Goal: Task Accomplishment & Management: Use online tool/utility

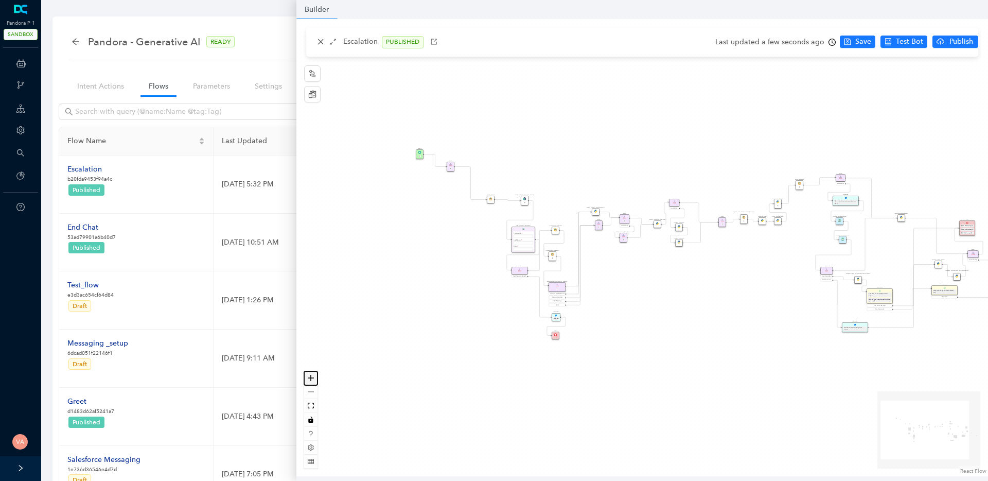
click at [312, 380] on icon "zoom in" at bounding box center [311, 378] width 6 height 6
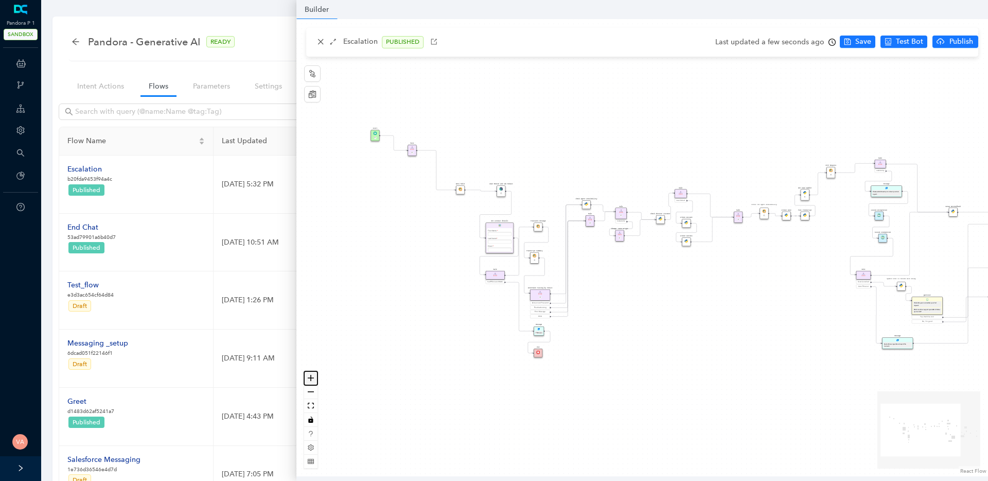
click at [312, 380] on icon "zoom in" at bounding box center [311, 378] width 6 height 6
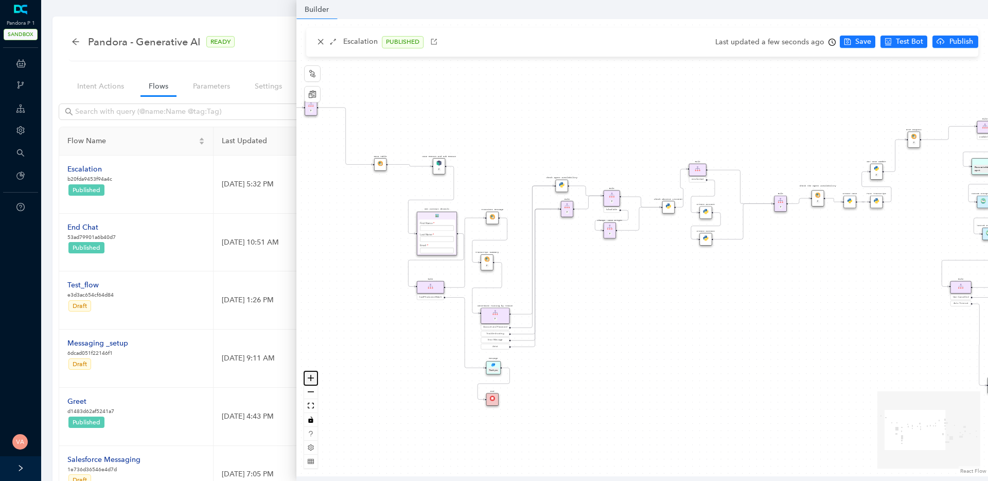
click at [312, 380] on icon "zoom in" at bounding box center [311, 378] width 6 height 6
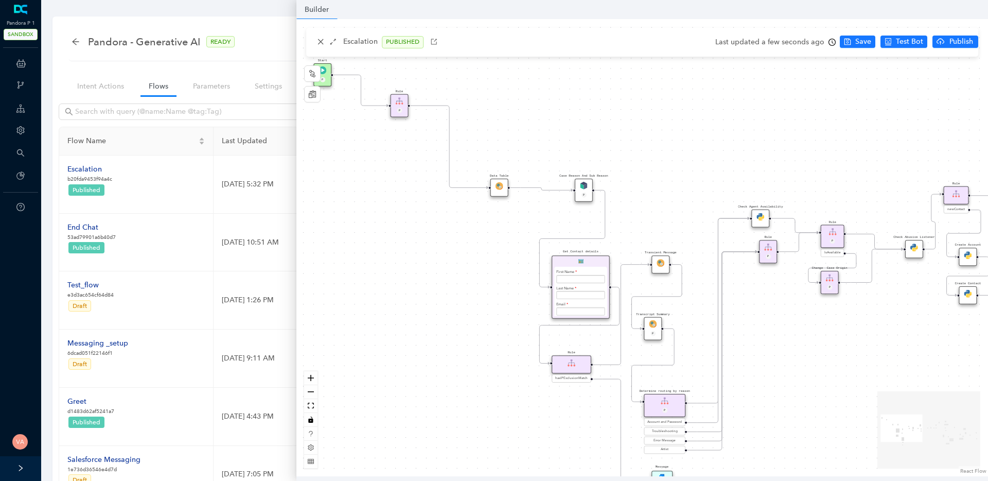
drag, startPoint x: 652, startPoint y: 325, endPoint x: 886, endPoint y: 385, distance: 241.7
click at [886, 385] on div "Data Table Start P Rule P IsAvailable Rule newContact Get Contact details First…" at bounding box center [643, 247] width 692 height 457
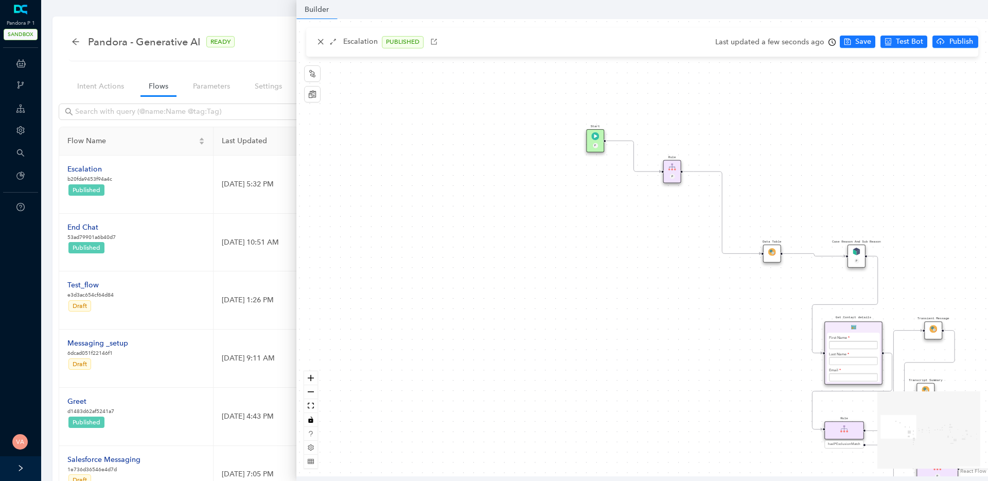
drag, startPoint x: 462, startPoint y: 358, endPoint x: 735, endPoint y: 424, distance: 280.7
click at [735, 424] on div "Data Table Start P Rule P IsAvailable Rule newContact Get Contact details First…" at bounding box center [643, 247] width 692 height 457
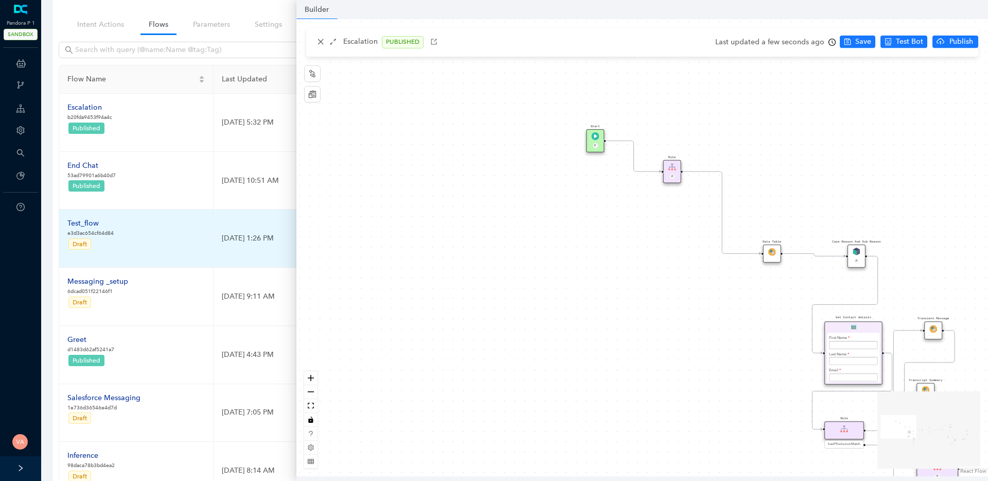
scroll to position [112, 0]
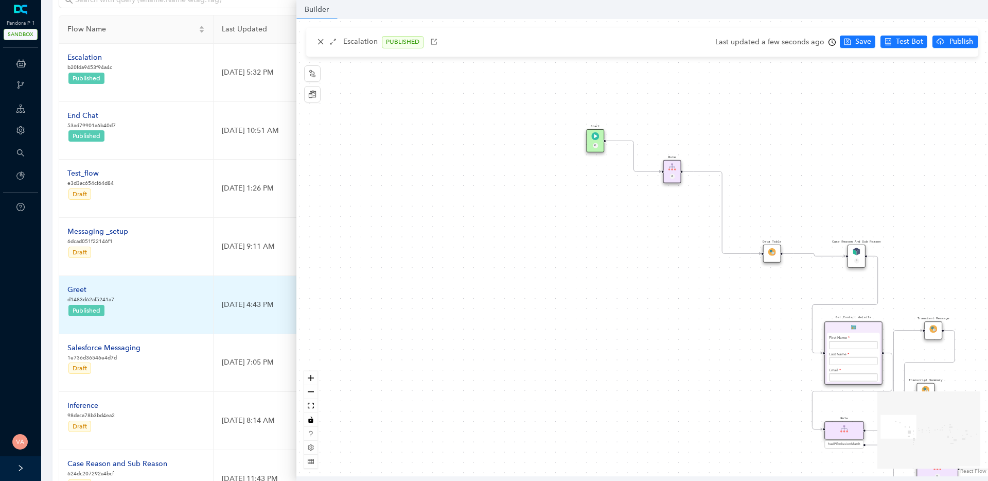
click at [77, 289] on div "Greet" at bounding box center [90, 289] width 47 height 11
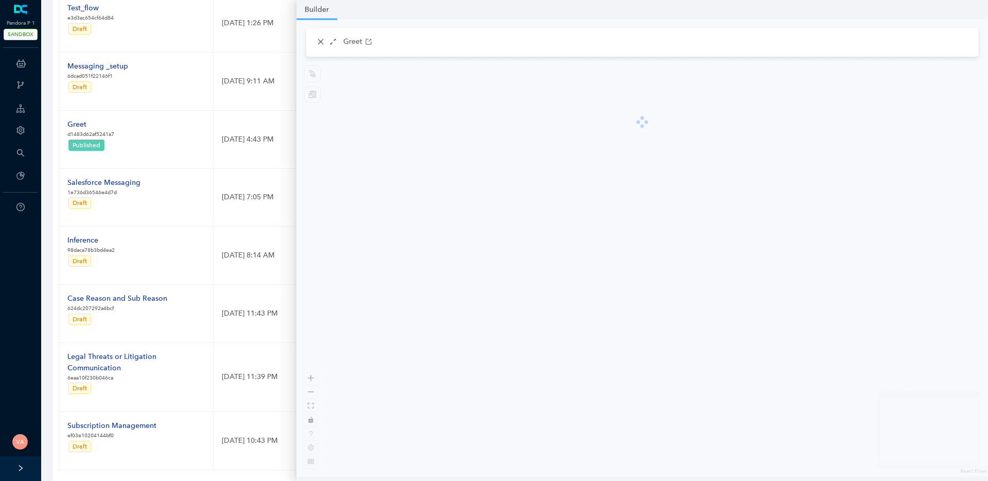
scroll to position [330, 0]
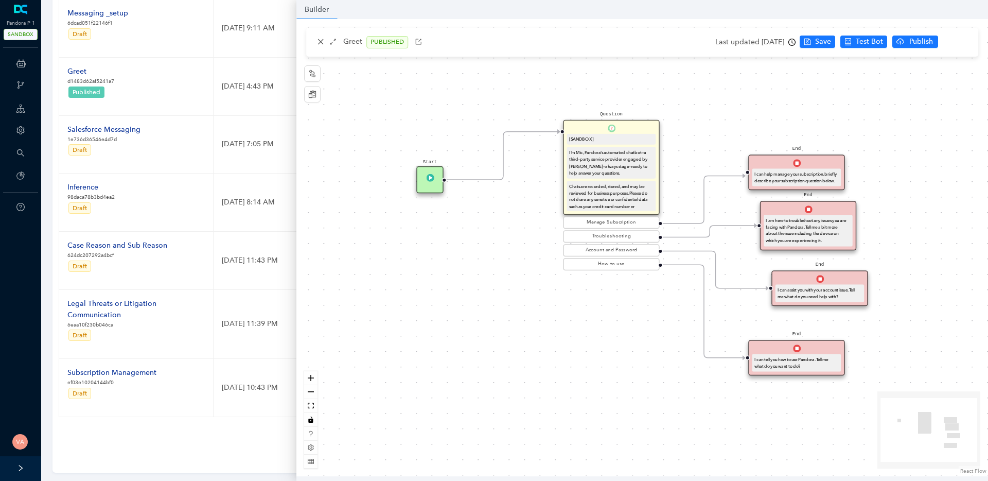
click at [616, 271] on div "Question [SANDBOX] I'm Mic, Pandora's automated chatbot—a third-party service p…" at bounding box center [611, 196] width 97 height 152
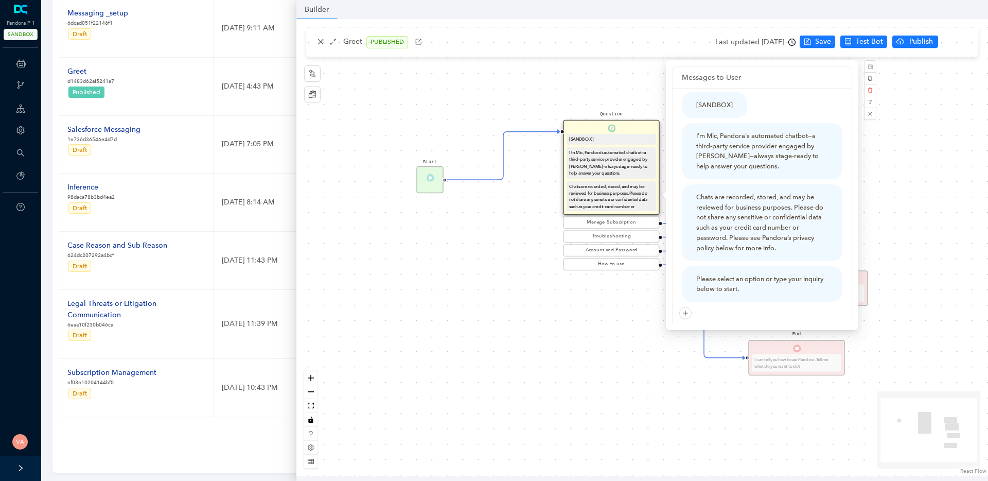
click at [640, 368] on div "Start Question [SANDBOX] I'm Mic, Pandora's automated chatbot—a third-party ser…" at bounding box center [643, 247] width 692 height 457
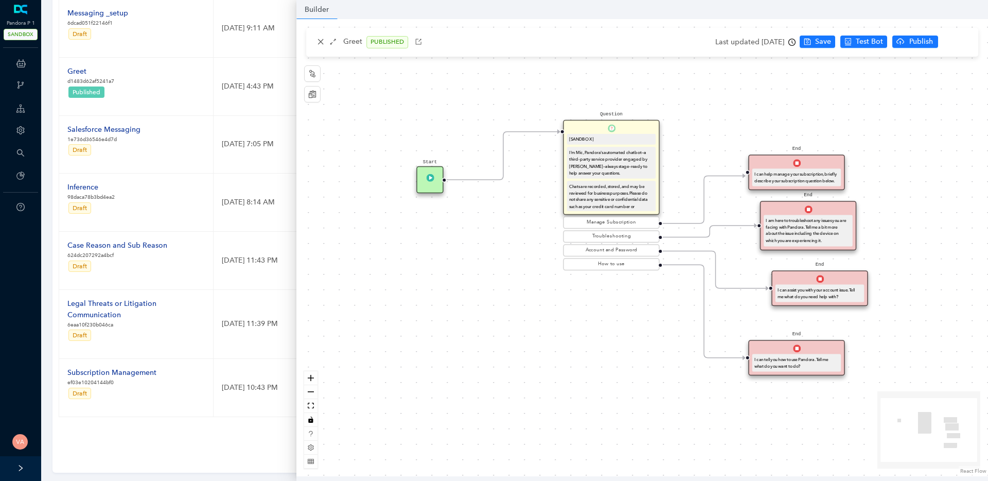
click at [628, 267] on div "How to use" at bounding box center [612, 264] width 92 height 8
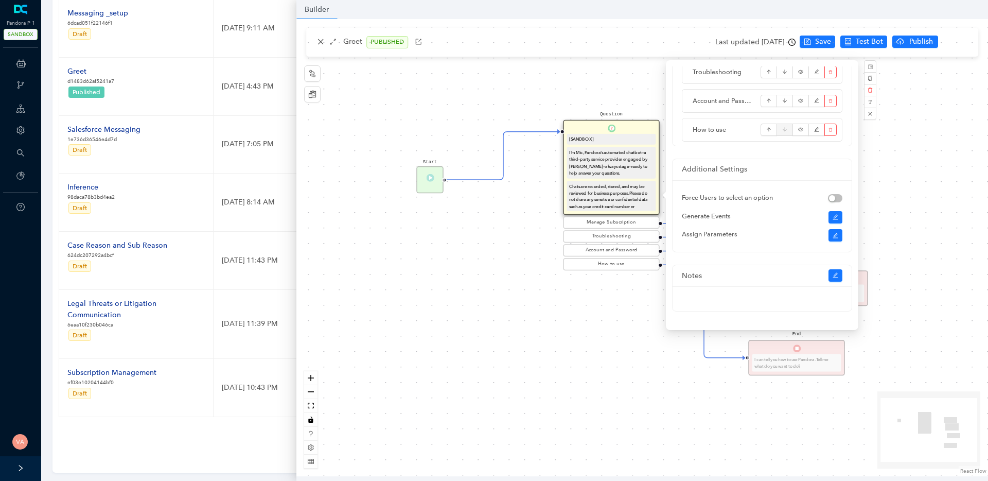
scroll to position [346, 0]
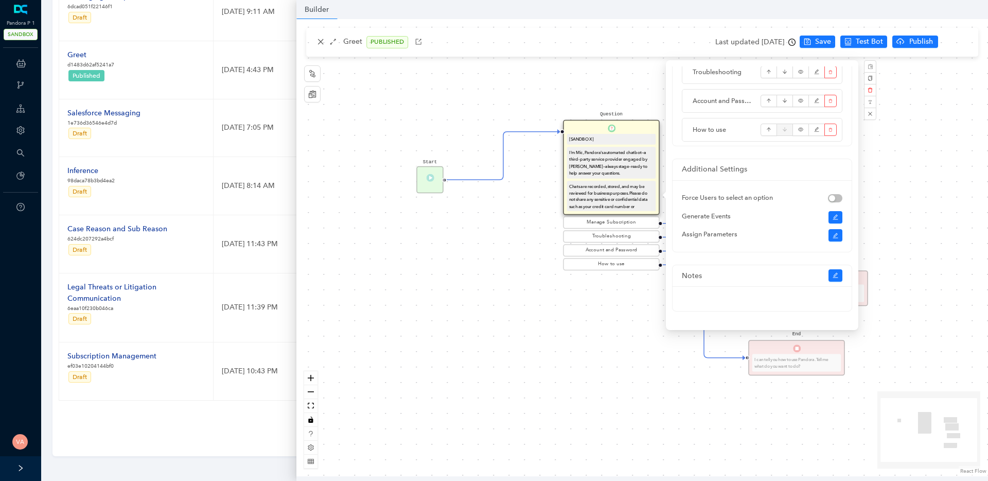
click at [569, 401] on div "Start Question [SANDBOX] I'm Mic, Pandora's automated chatbot—a third-party ser…" at bounding box center [643, 247] width 692 height 457
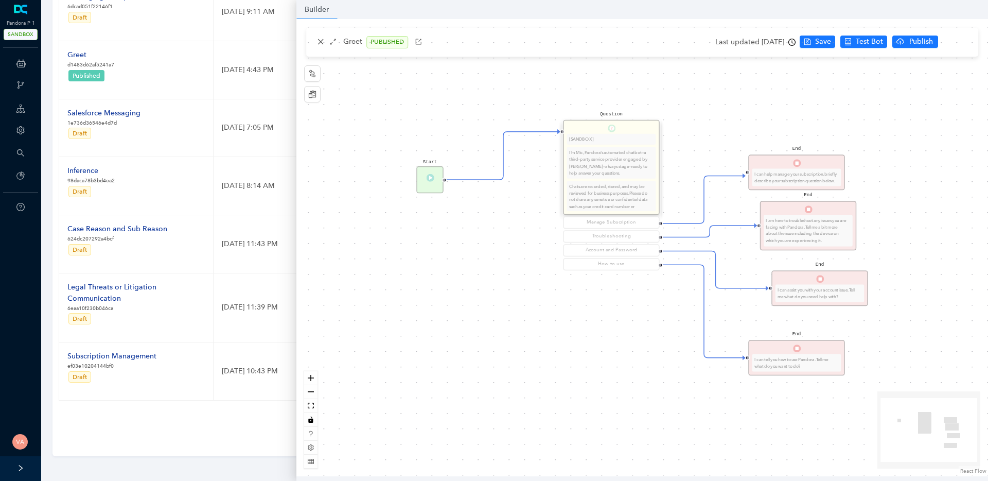
scroll to position [0, 0]
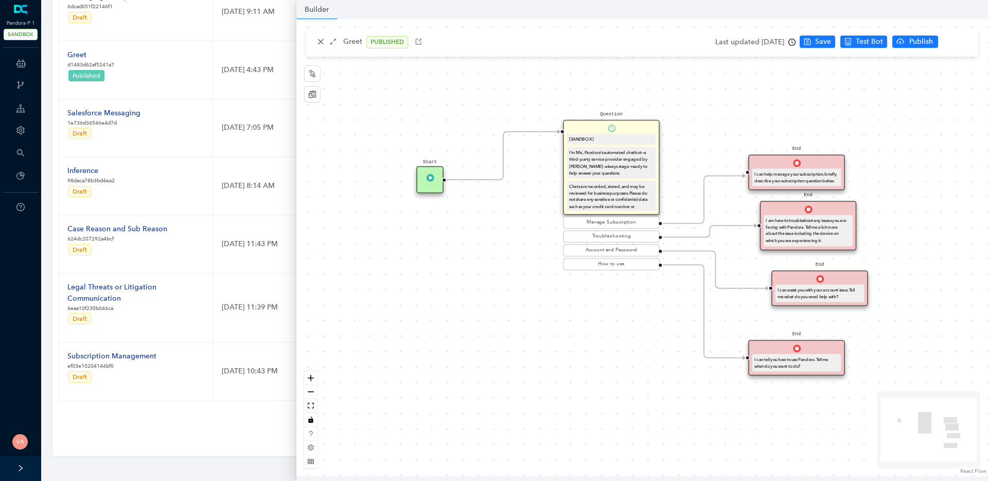
click at [802, 362] on div "I can tell you how to use Pandora. Tell me what do you want to do?" at bounding box center [797, 362] width 84 height 13
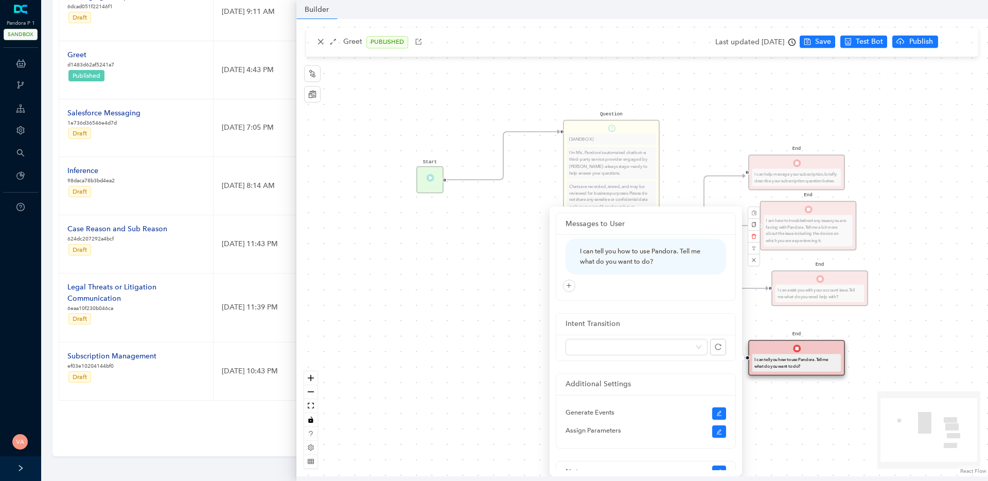
click at [849, 426] on div "Start Question [SANDBOX] I'm Mic, Pandora's automated chatbot—a third-party ser…" at bounding box center [643, 247] width 692 height 457
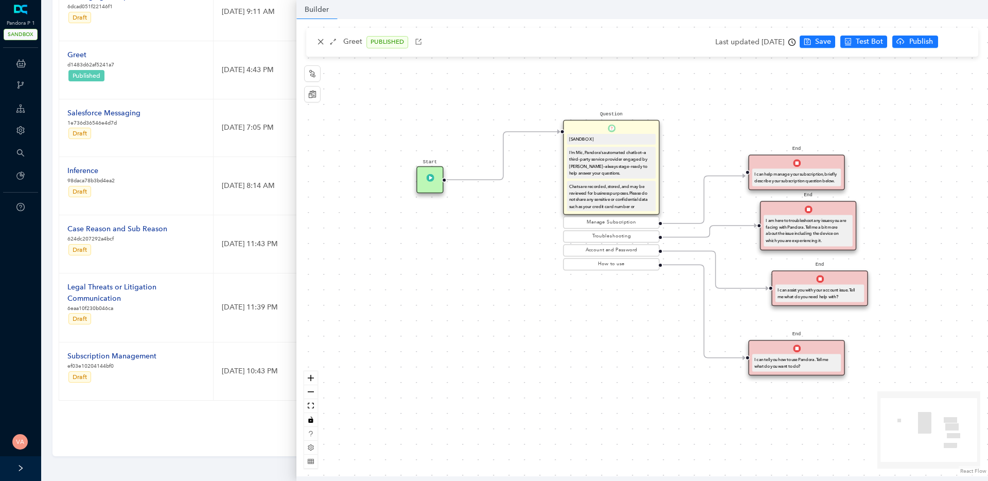
click at [798, 351] on img at bounding box center [797, 348] width 8 height 8
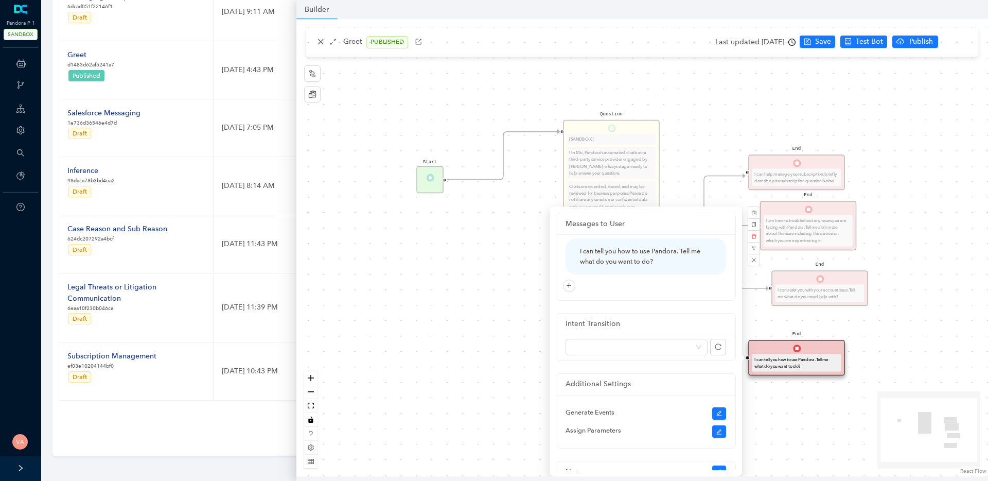
scroll to position [50, 0]
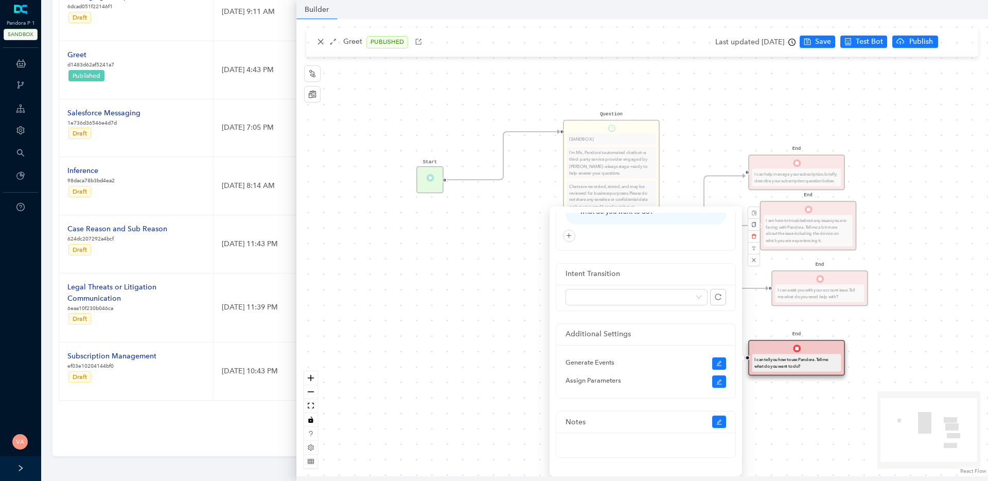
click at [850, 376] on div "Start Question [SANDBOX] I'm Mic, Pandora's automated chatbot—a third-party ser…" at bounding box center [643, 247] width 692 height 457
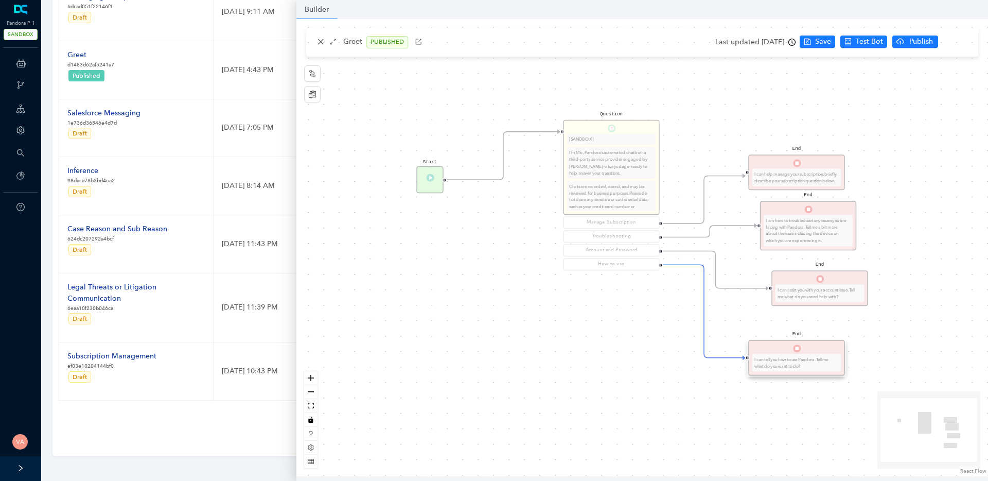
scroll to position [0, 0]
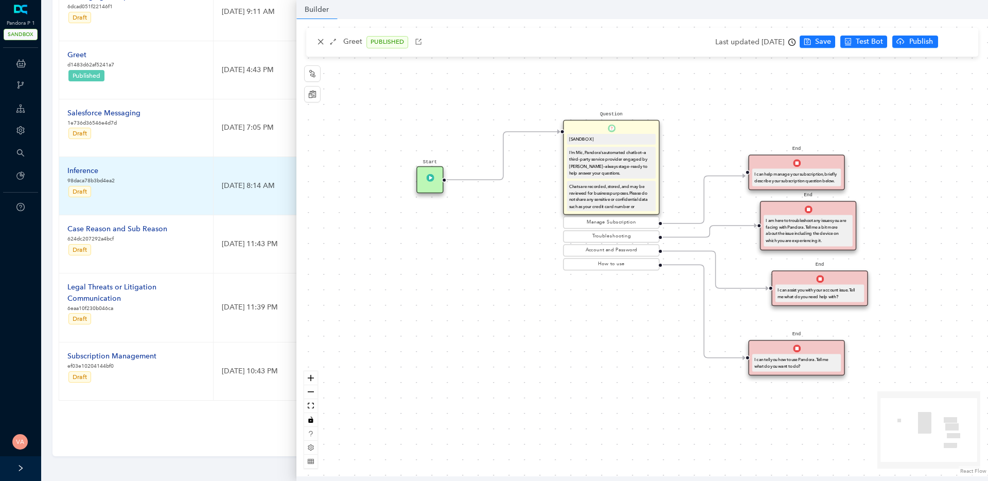
click at [96, 166] on div "Inference" at bounding box center [90, 170] width 47 height 11
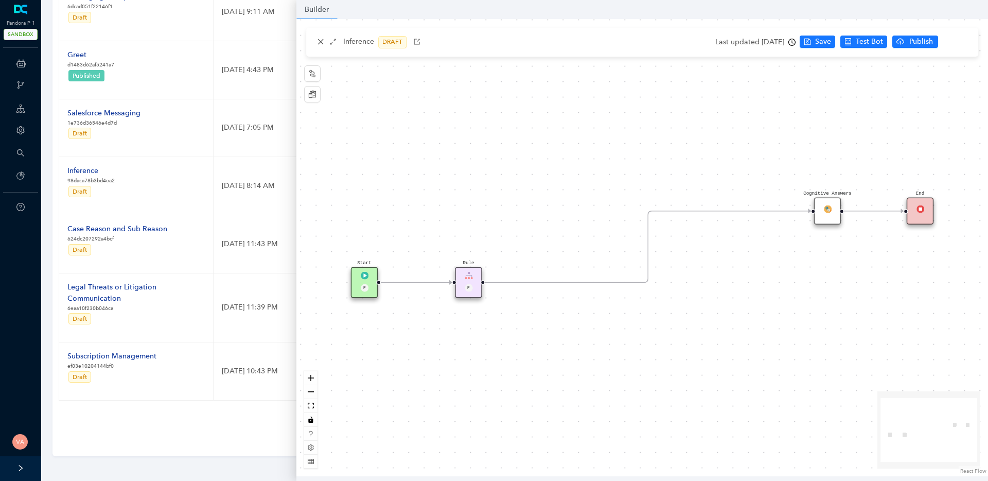
click at [471, 277] on img at bounding box center [469, 276] width 8 height 8
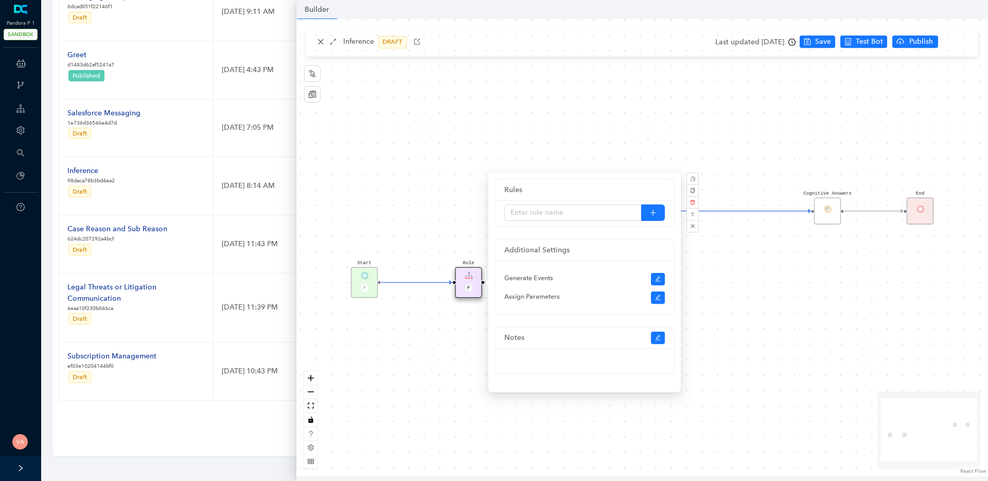
click at [799, 275] on div "Start P Rule P Cognitive Answers End" at bounding box center [643, 247] width 692 height 457
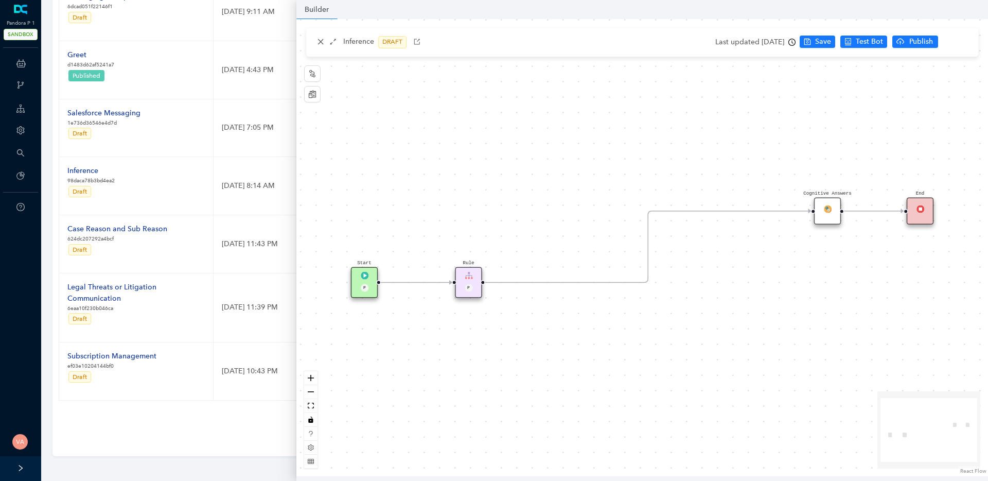
click at [830, 208] on img at bounding box center [828, 209] width 8 height 8
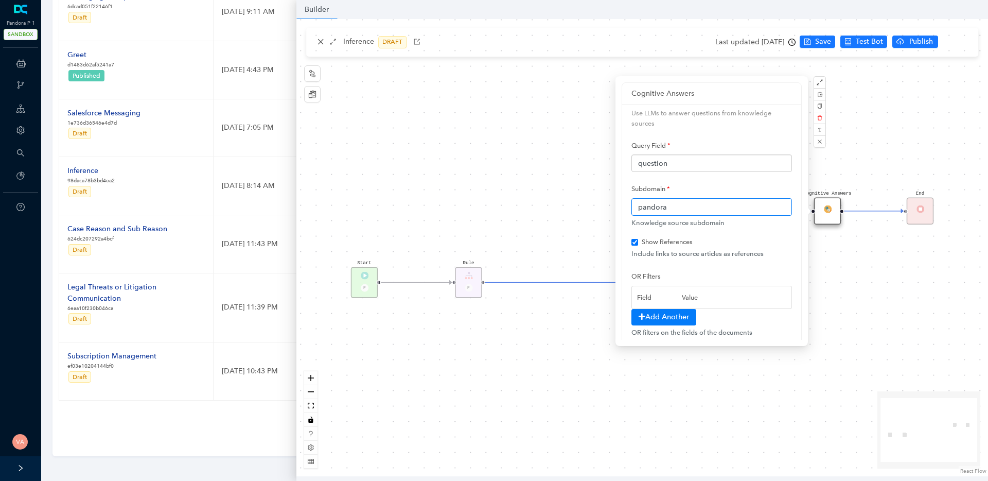
click at [686, 204] on input "pandora" at bounding box center [712, 207] width 161 height 18
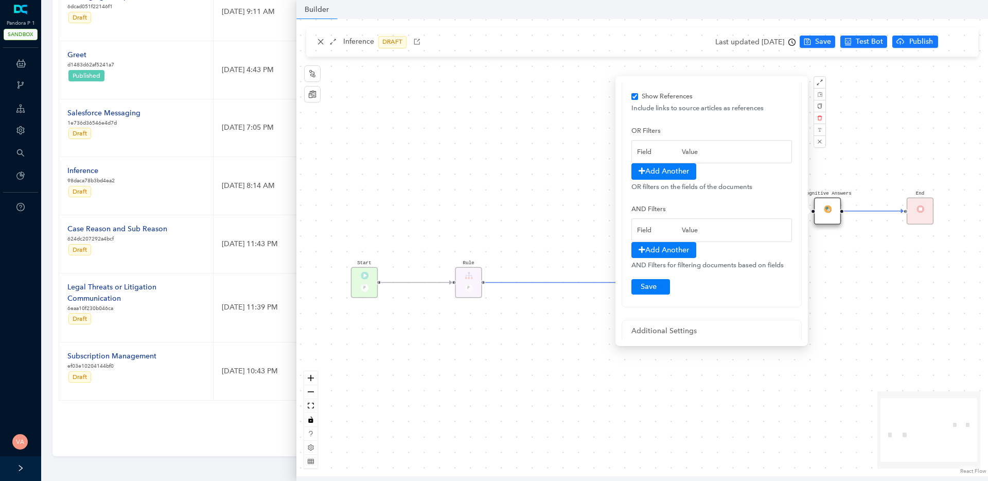
scroll to position [272, 0]
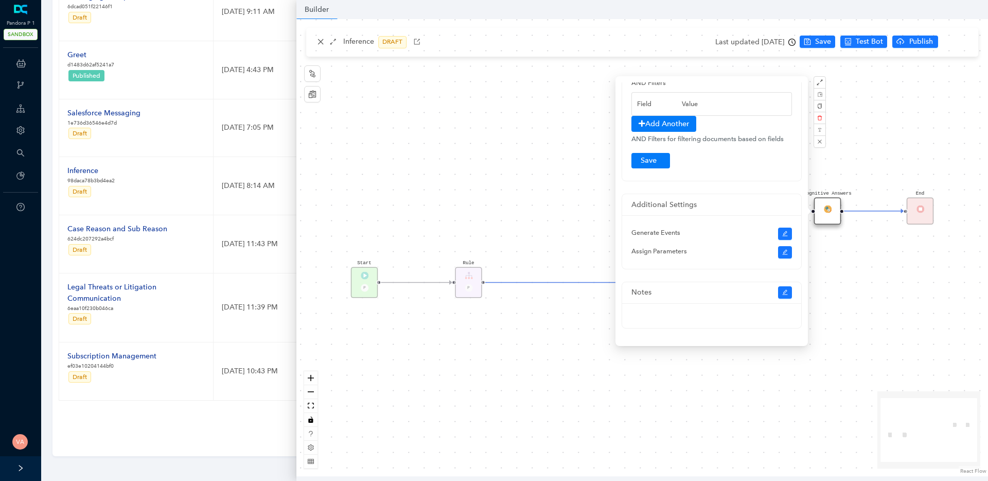
click at [897, 273] on div "Start P Rule P Cognitive Answers End" at bounding box center [643, 247] width 692 height 457
checkbox input "true"
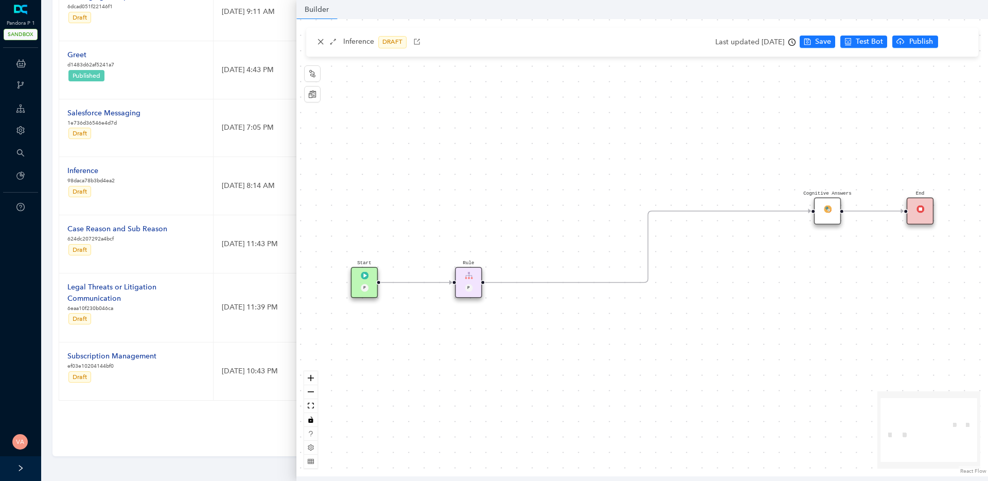
scroll to position [0, 0]
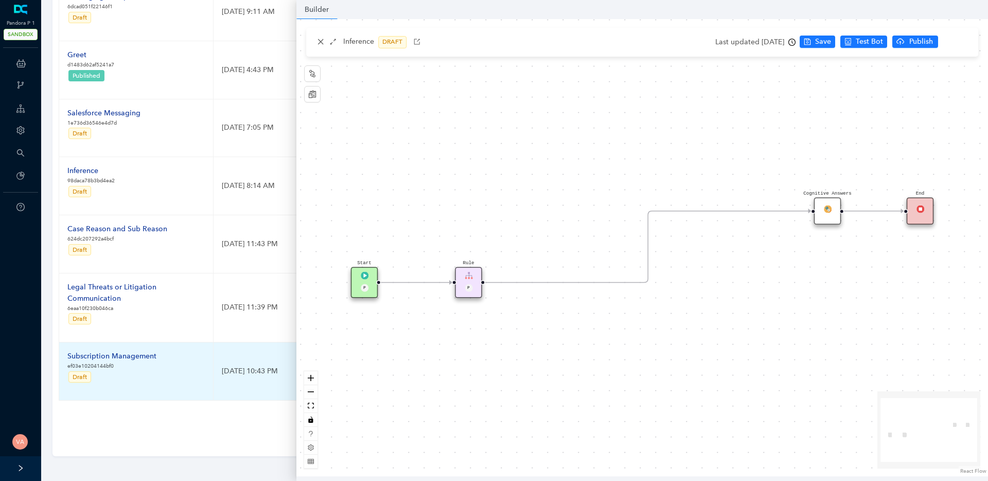
click at [142, 355] on div "Subscription Management" at bounding box center [111, 356] width 89 height 11
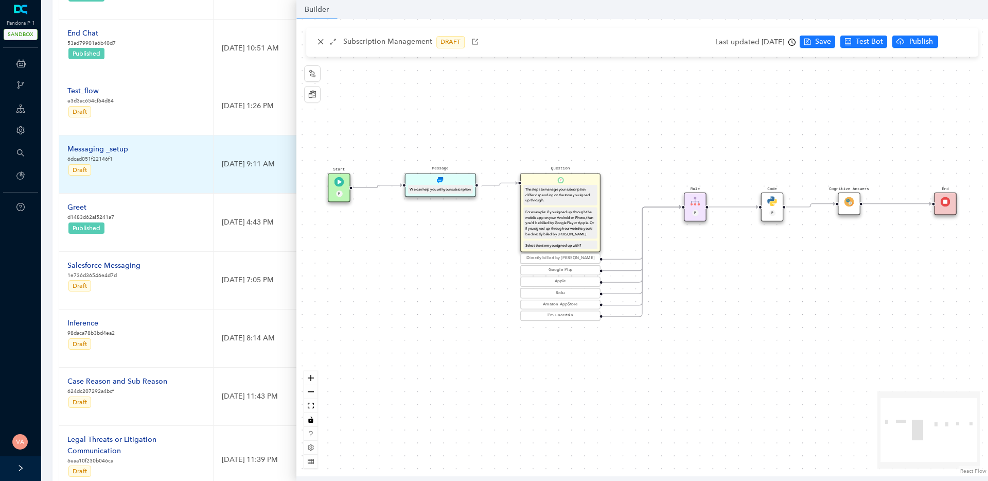
scroll to position [125, 0]
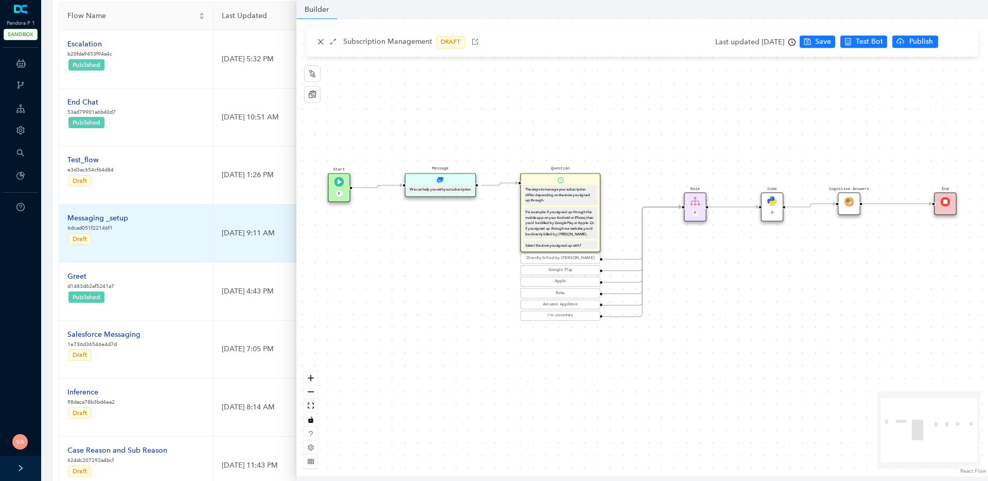
click at [110, 212] on td "Messaging _setup 6dcad051f22146f1 Draft" at bounding box center [136, 233] width 154 height 58
click at [111, 217] on div "Messaging _setup" at bounding box center [97, 218] width 61 height 11
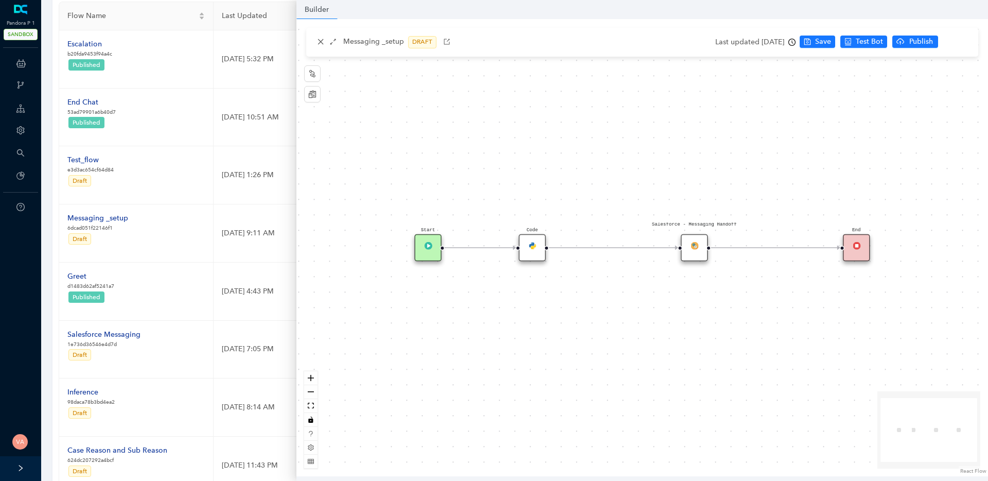
click at [708, 251] on div "Salesforce - Messaging Handoff Code Start End" at bounding box center [643, 247] width 692 height 457
click at [686, 253] on div "Salesforce - Messaging Handoff" at bounding box center [694, 247] width 27 height 27
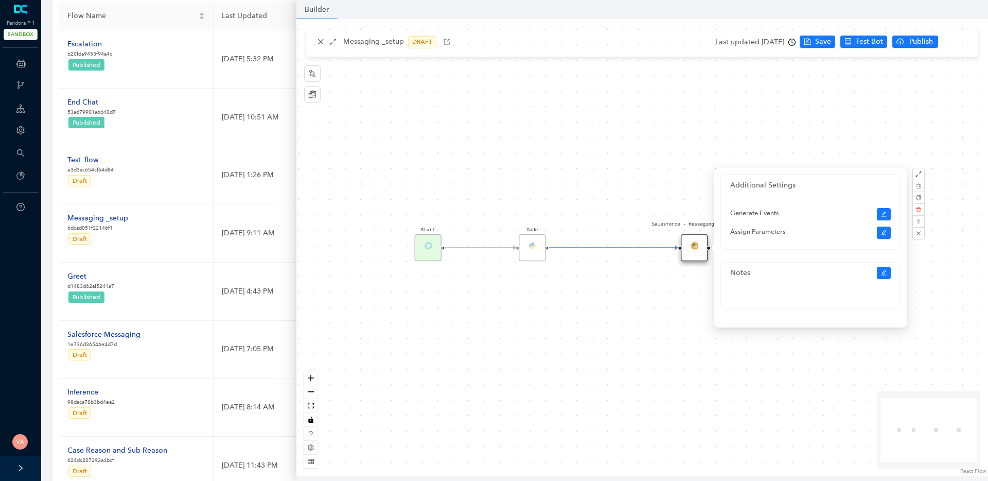
scroll to position [0, 0]
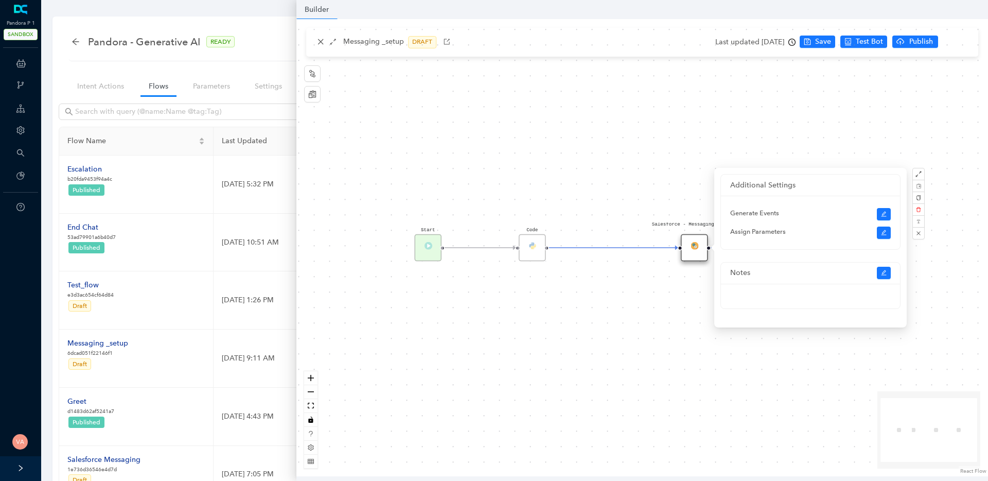
click at [610, 308] on div "Salesforce - Messaging Handoff Code Start End" at bounding box center [643, 247] width 692 height 457
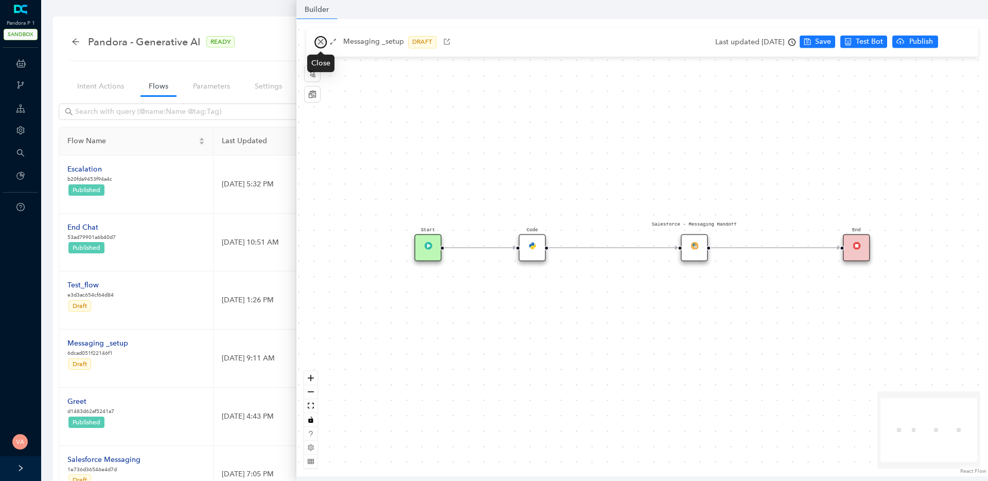
click at [323, 39] on icon "close" at bounding box center [320, 41] width 7 height 7
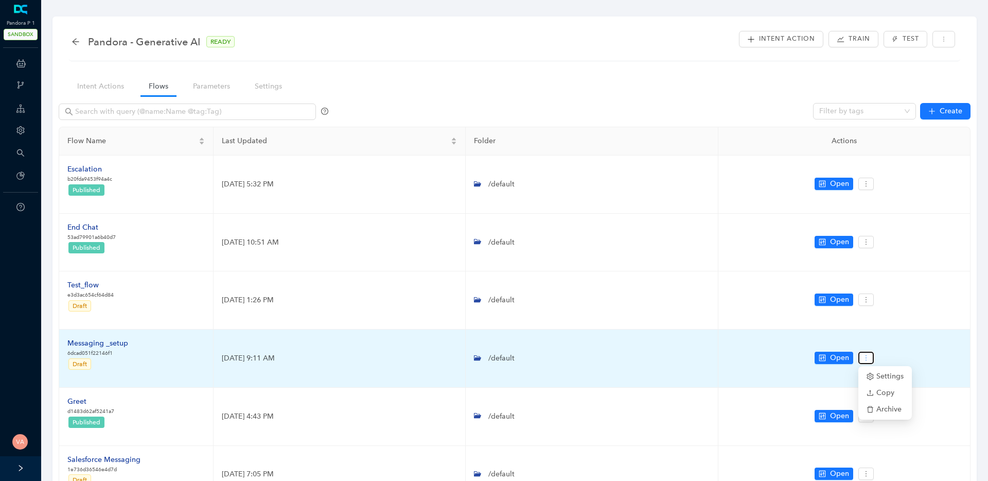
click at [869, 357] on icon "more" at bounding box center [866, 357] width 7 height 7
click at [884, 408] on span "Archive" at bounding box center [885, 409] width 37 height 11
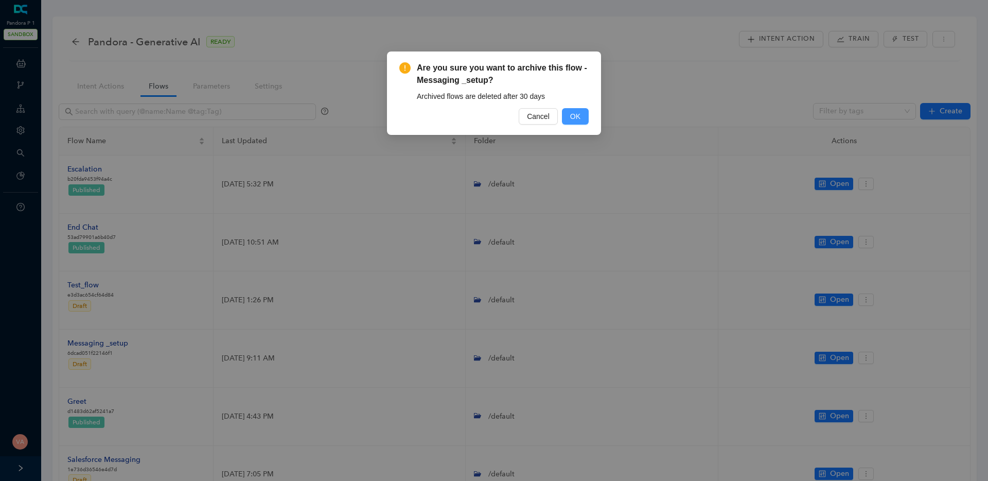
click at [576, 111] on span "OK" at bounding box center [575, 116] width 10 height 11
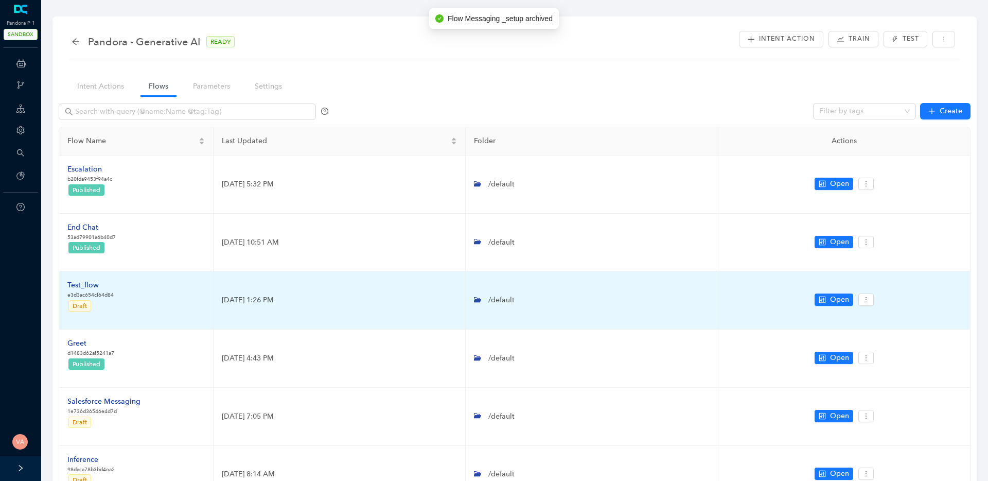
click at [80, 287] on div "Test_flow" at bounding box center [90, 285] width 46 height 11
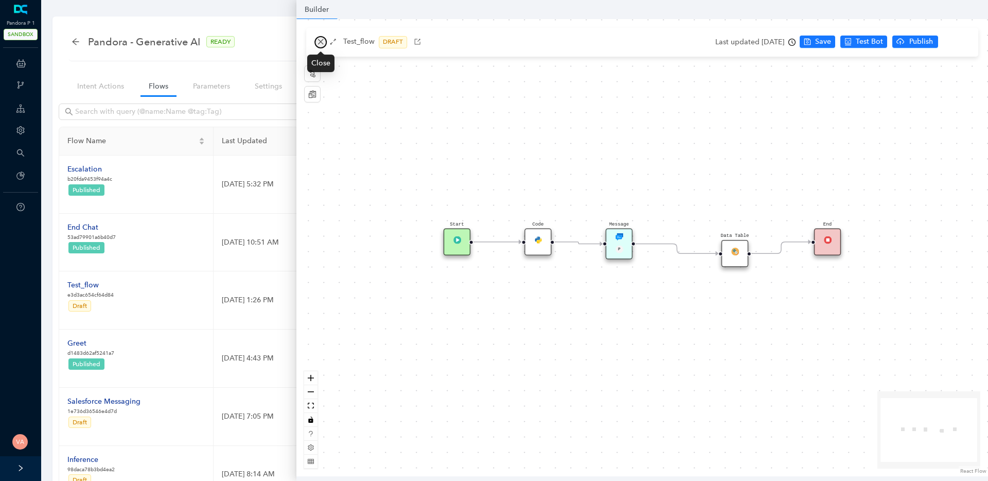
click at [324, 45] on icon "close" at bounding box center [320, 41] width 7 height 7
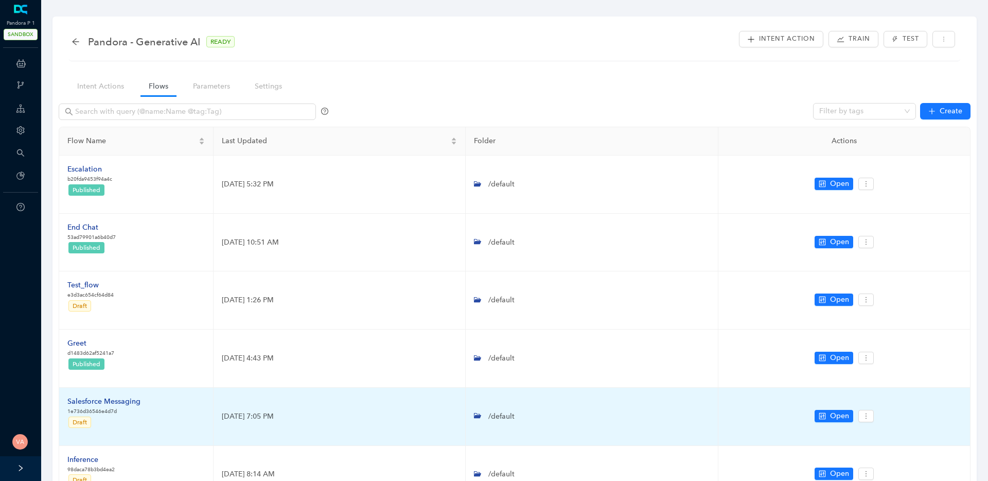
click at [105, 401] on div "Salesforce Messaging" at bounding box center [103, 401] width 73 height 11
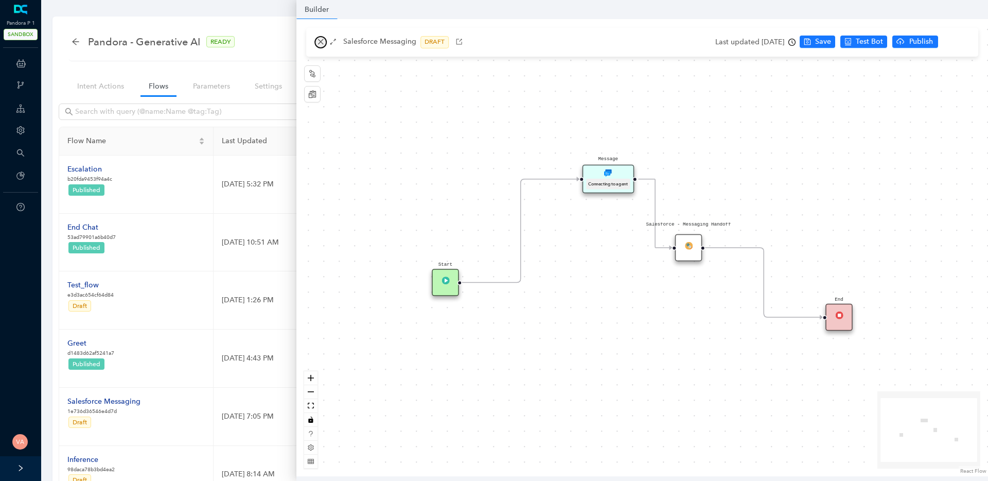
click at [322, 40] on icon "close" at bounding box center [321, 42] width 6 height 6
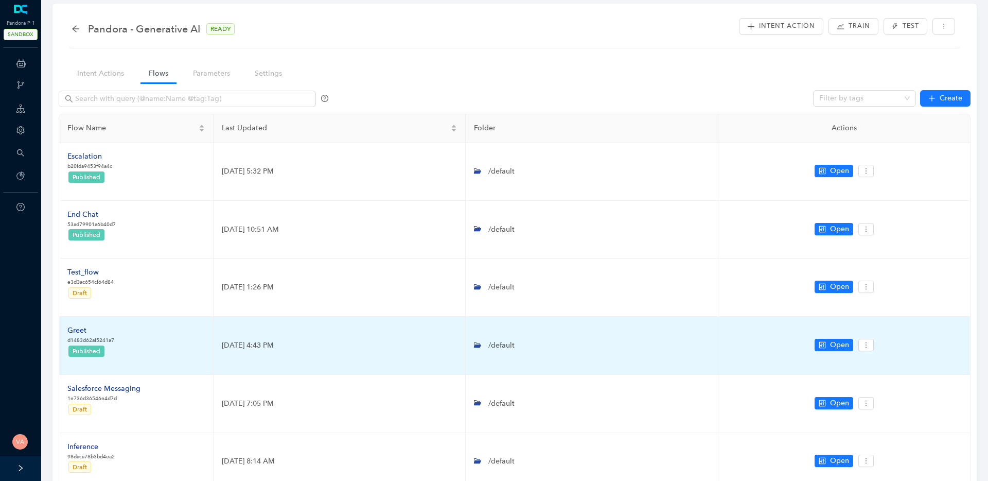
scroll to position [20, 0]
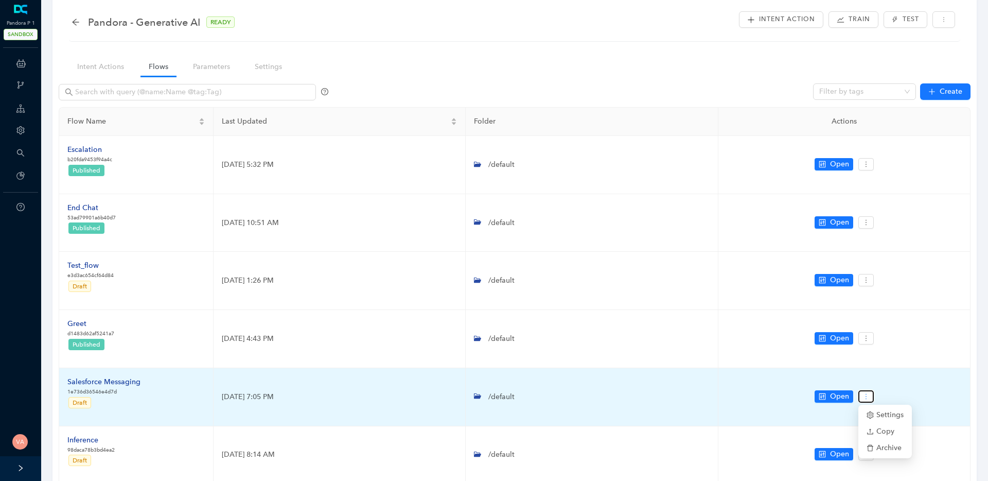
click at [872, 397] on button "button" at bounding box center [866, 396] width 15 height 12
click at [882, 444] on span "Archive" at bounding box center [885, 447] width 37 height 11
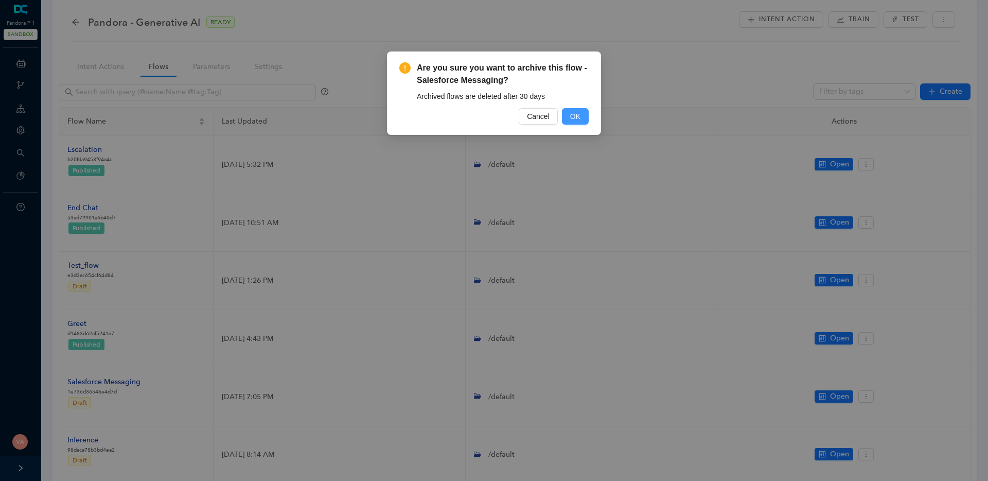
click at [583, 116] on button "OK" at bounding box center [575, 116] width 27 height 16
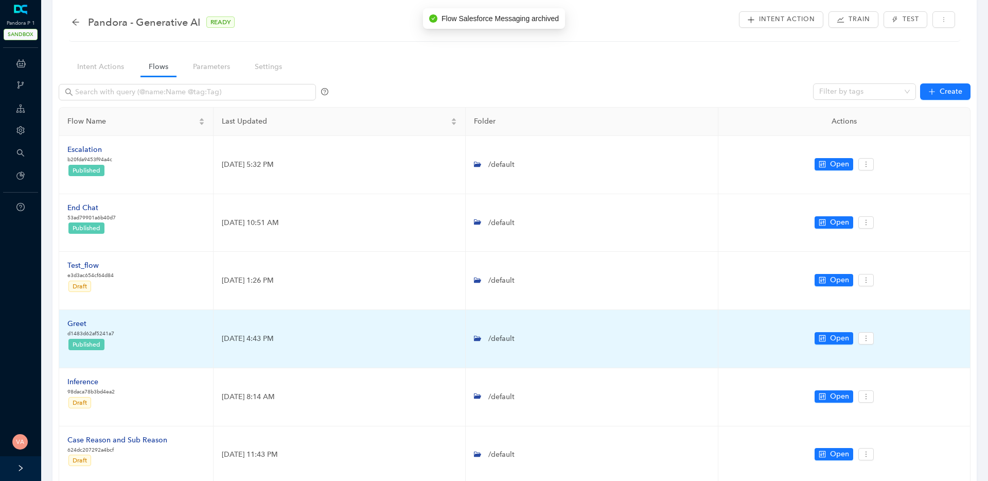
scroll to position [0, 0]
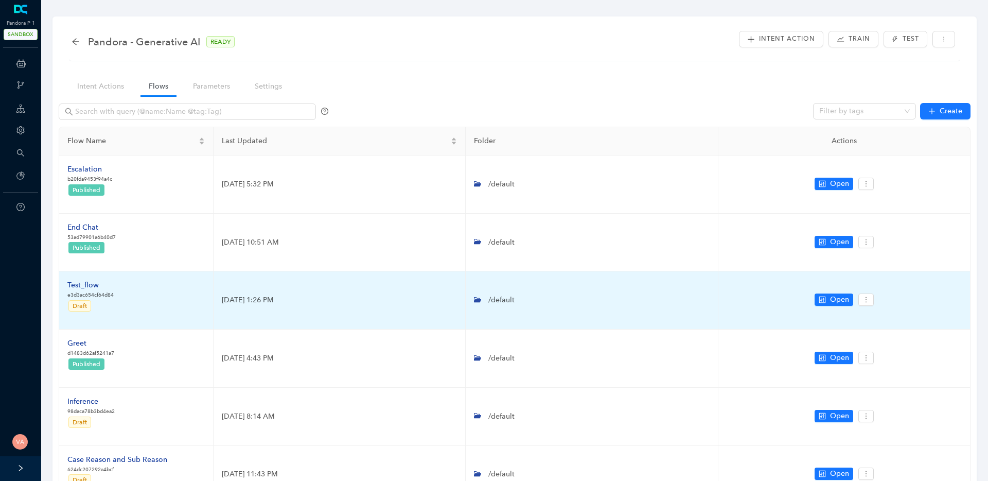
click at [90, 286] on div "Test_flow" at bounding box center [90, 285] width 46 height 11
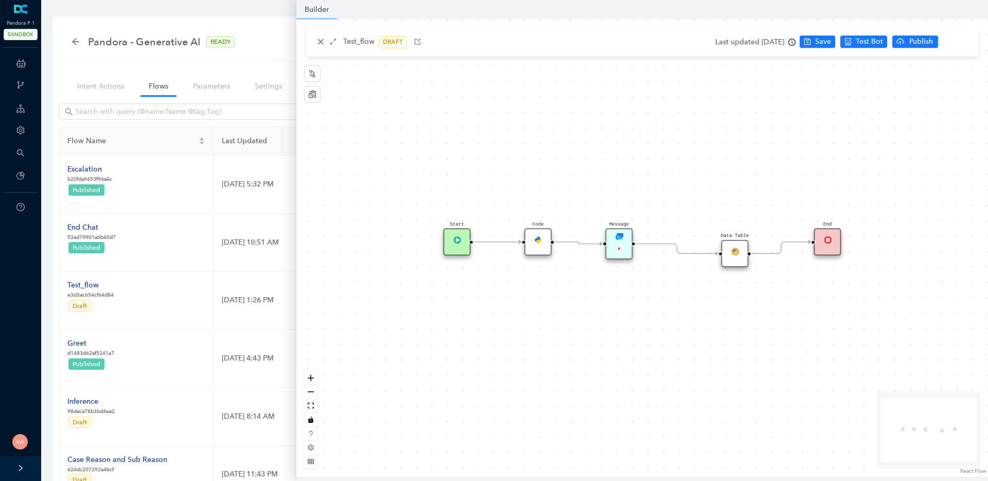
click at [611, 248] on div "P" at bounding box center [620, 250] width 18 height 9
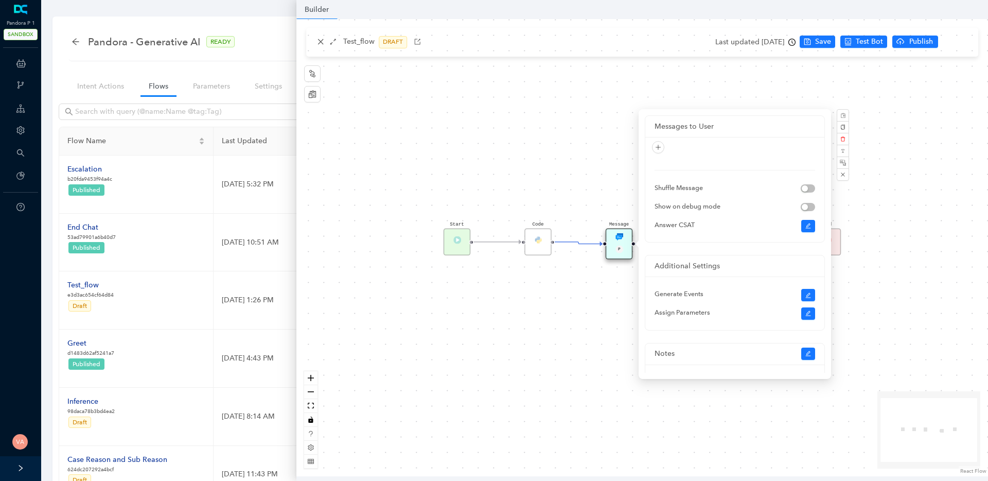
click at [536, 246] on div "Code" at bounding box center [538, 242] width 27 height 27
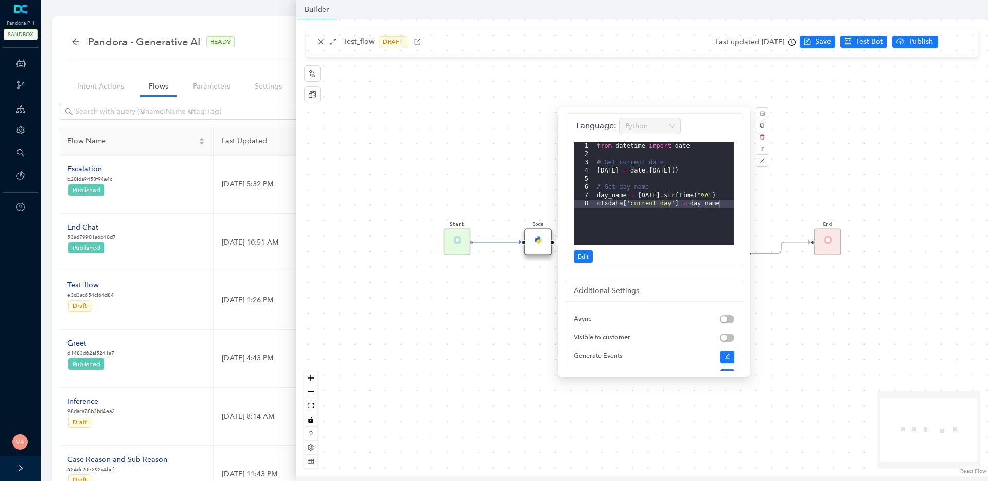
click at [501, 309] on div "Data Table Code Start End Message P" at bounding box center [643, 247] width 692 height 457
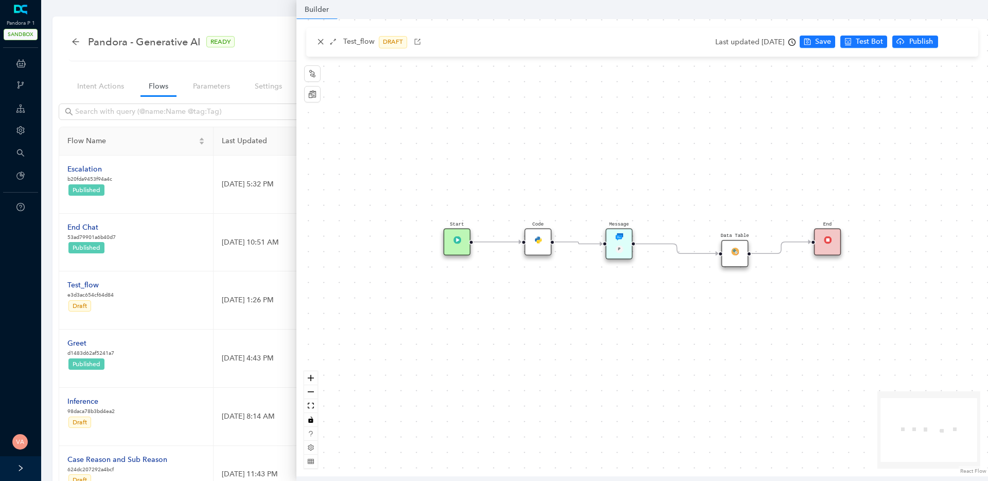
click at [735, 252] on img at bounding box center [736, 251] width 8 height 8
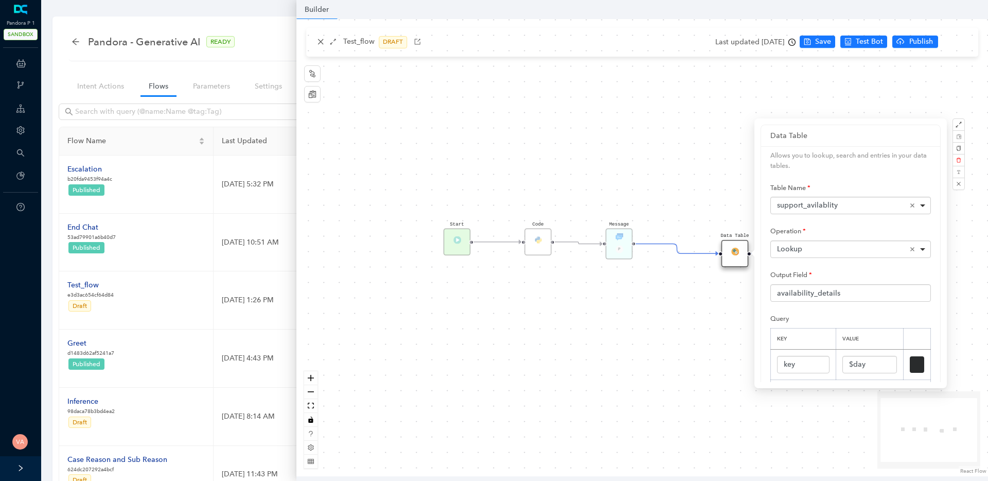
click at [322, 42] on div "Data Table Code Start End Message P" at bounding box center [643, 247] width 692 height 457
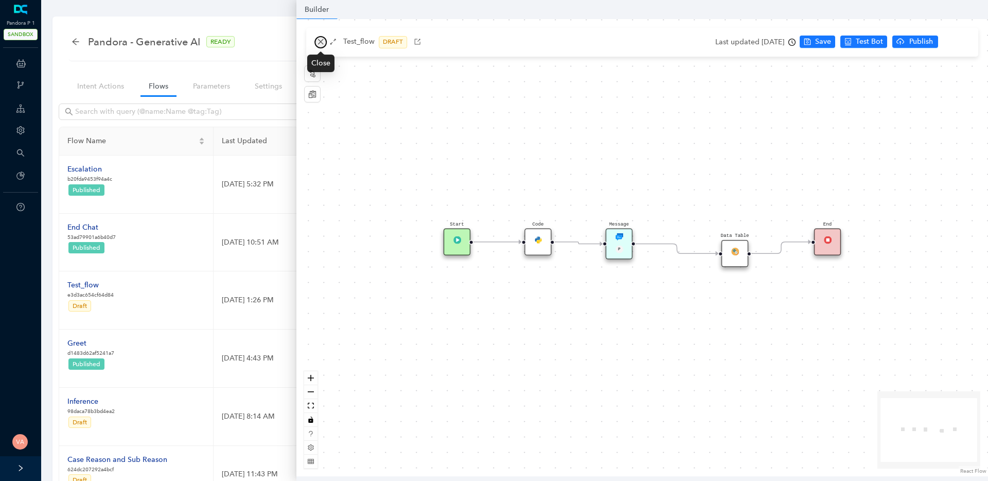
click at [324, 38] on icon "close" at bounding box center [320, 41] width 7 height 7
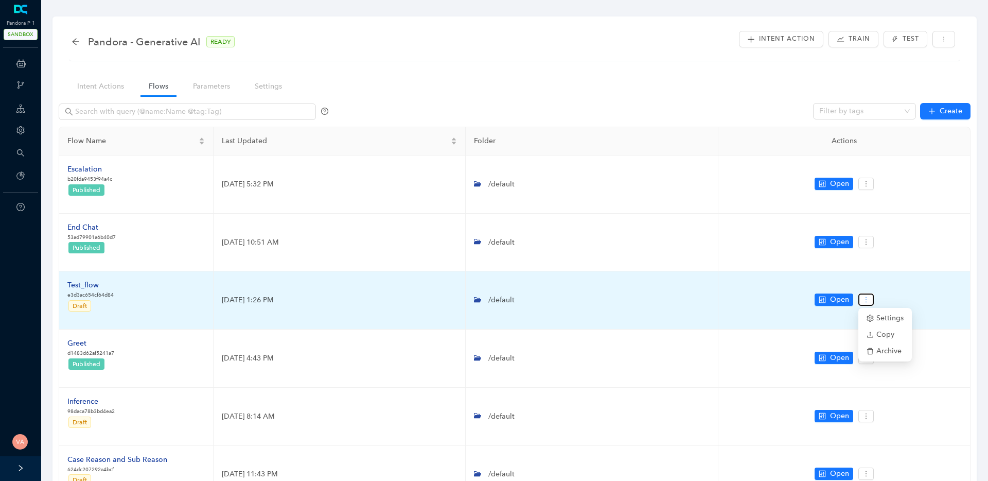
click at [872, 297] on button "button" at bounding box center [866, 299] width 15 height 12
click at [874, 349] on icon "delete" at bounding box center [870, 350] width 7 height 7
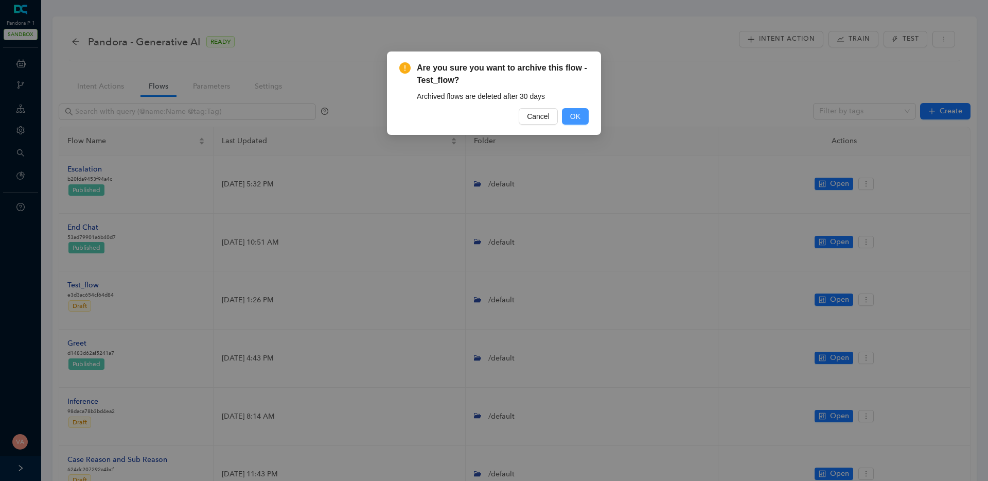
click at [573, 114] on span "OK" at bounding box center [575, 116] width 10 height 11
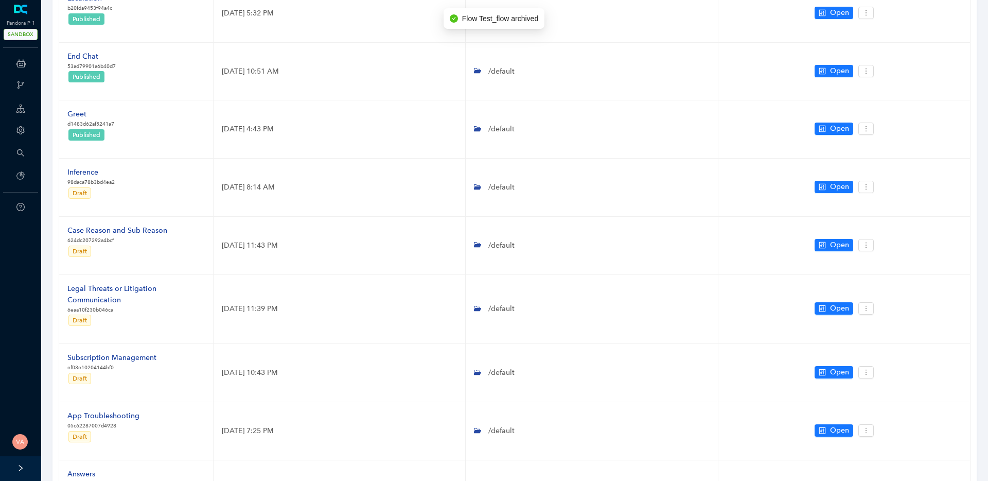
scroll to position [346, 0]
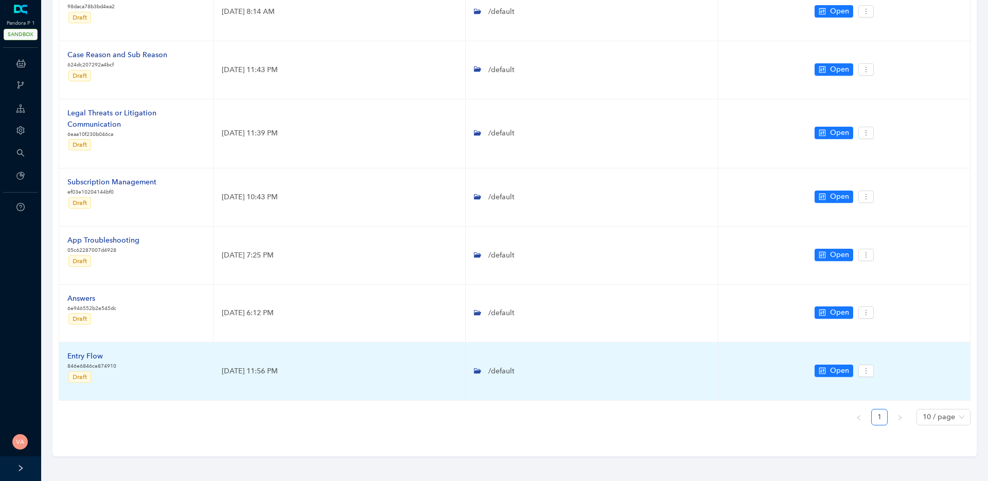
click at [75, 349] on td "Entry Flow 846e6846ce874910 Draft" at bounding box center [136, 371] width 154 height 58
click at [81, 354] on div "Entry Flow" at bounding box center [91, 356] width 49 height 11
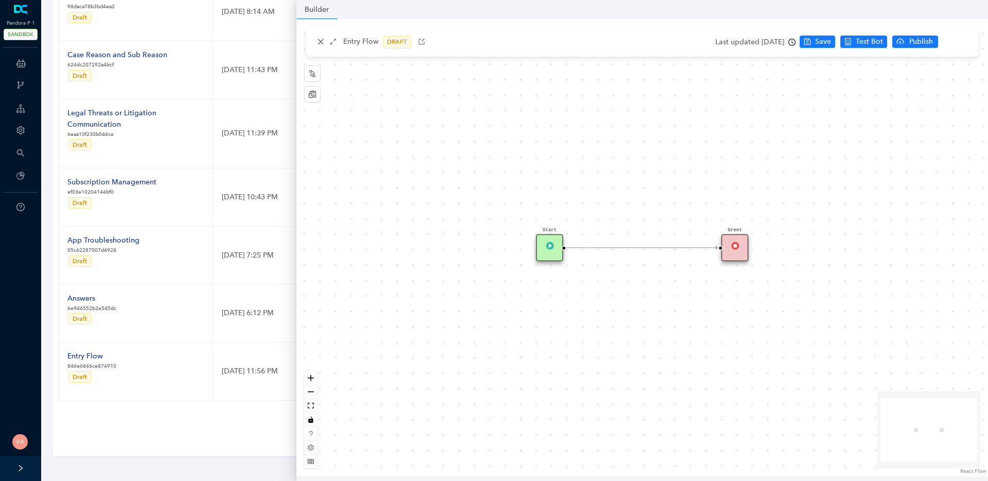
click at [738, 241] on img at bounding box center [736, 245] width 8 height 8
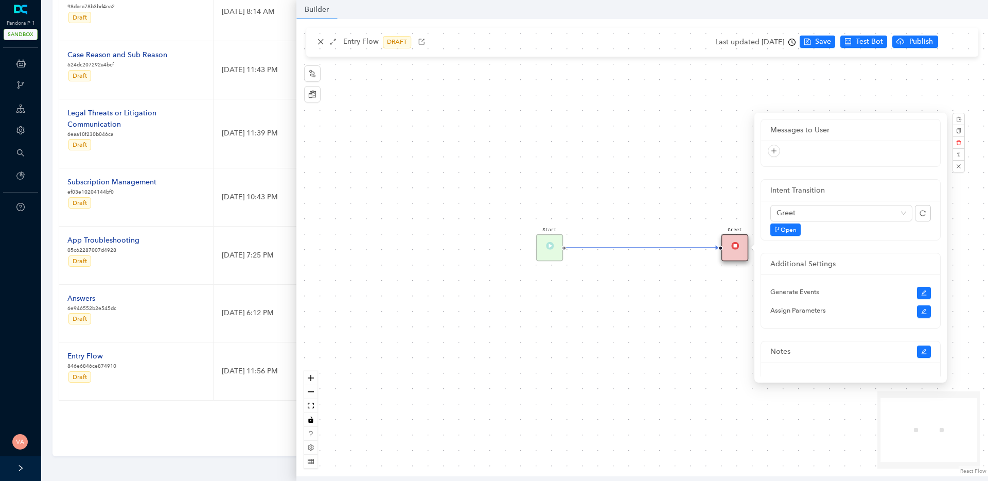
click at [545, 355] on div "Start Greet" at bounding box center [643, 247] width 692 height 457
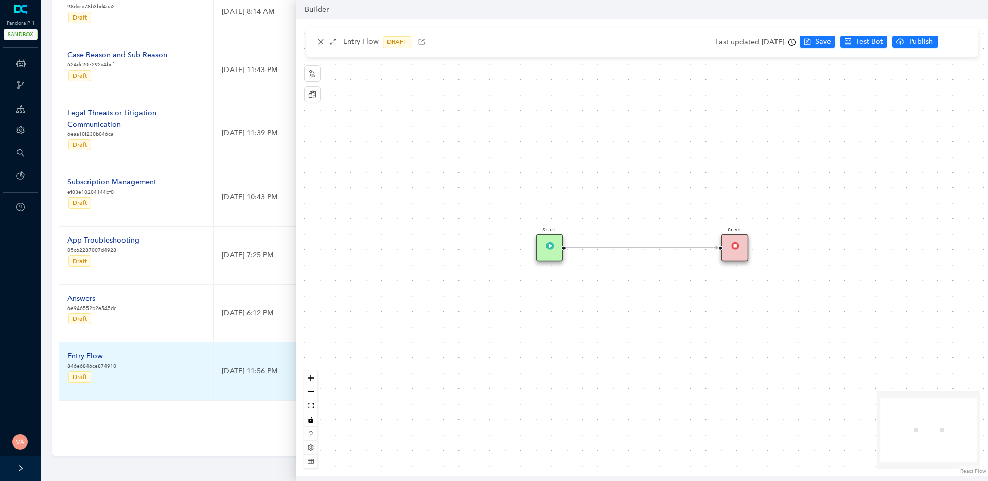
click at [128, 395] on td "Entry Flow 846e6846ce874910 Draft" at bounding box center [136, 371] width 154 height 58
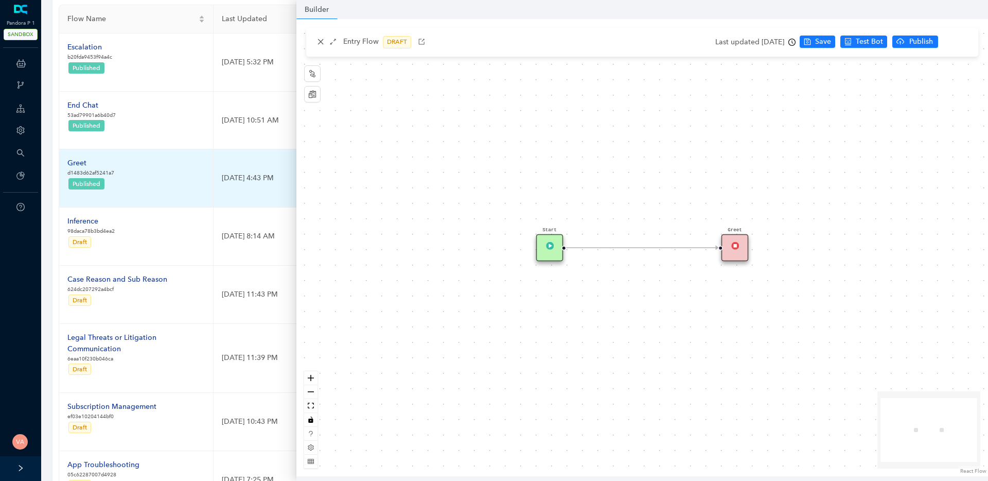
click at [79, 159] on div "Greet" at bounding box center [90, 163] width 47 height 11
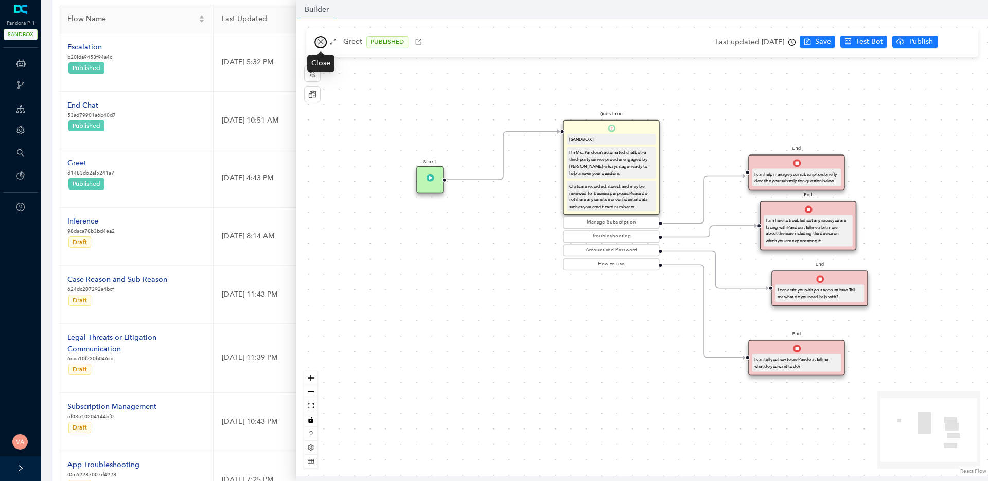
click at [320, 40] on icon "close" at bounding box center [320, 41] width 7 height 7
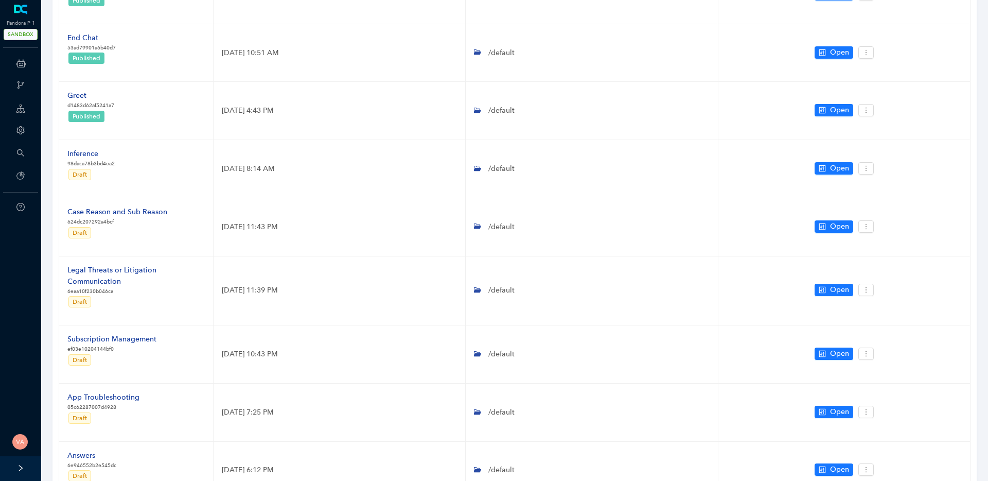
scroll to position [0, 0]
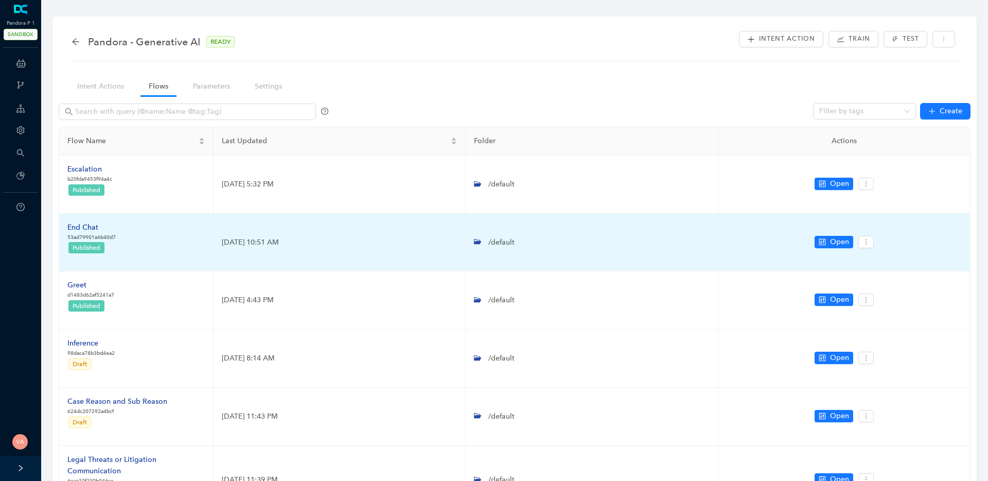
click at [88, 230] on div "End Chat" at bounding box center [91, 227] width 48 height 11
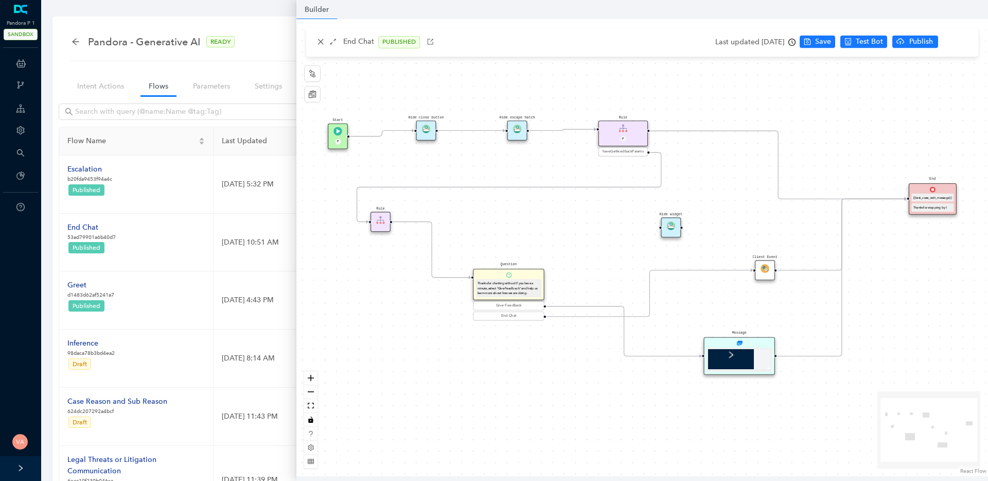
click at [429, 131] on img at bounding box center [426, 129] width 9 height 9
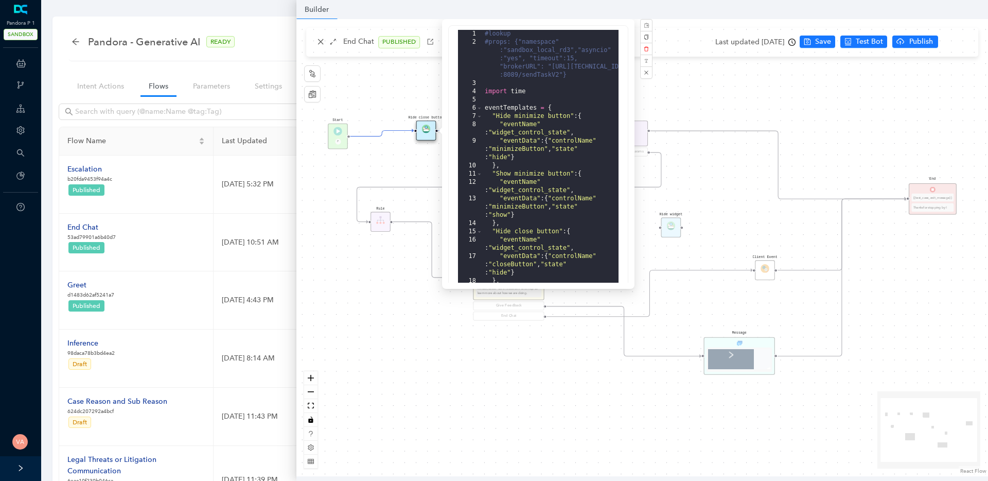
scroll to position [247, 0]
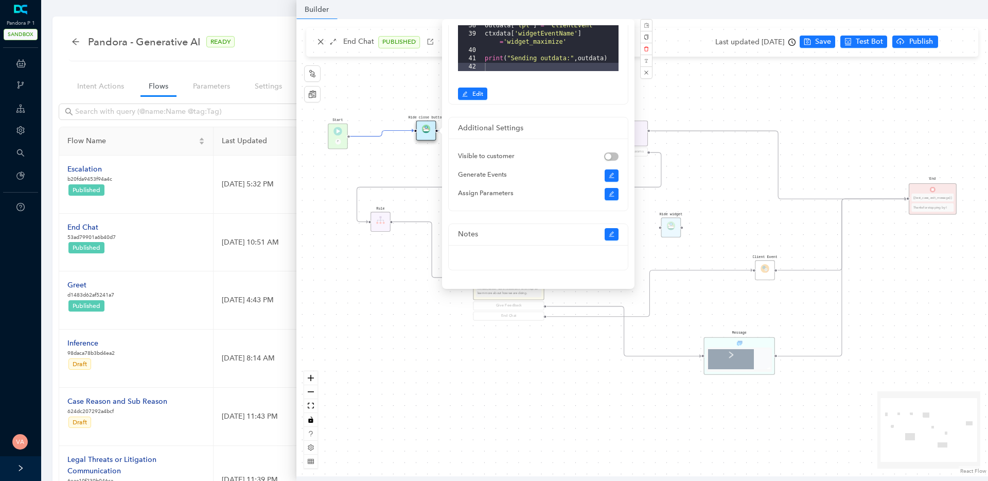
click at [404, 166] on div "Start P End {{test_case_exit_message}} Thanks for stopping by! Rule P haveGetfe…" at bounding box center [643, 247] width 692 height 457
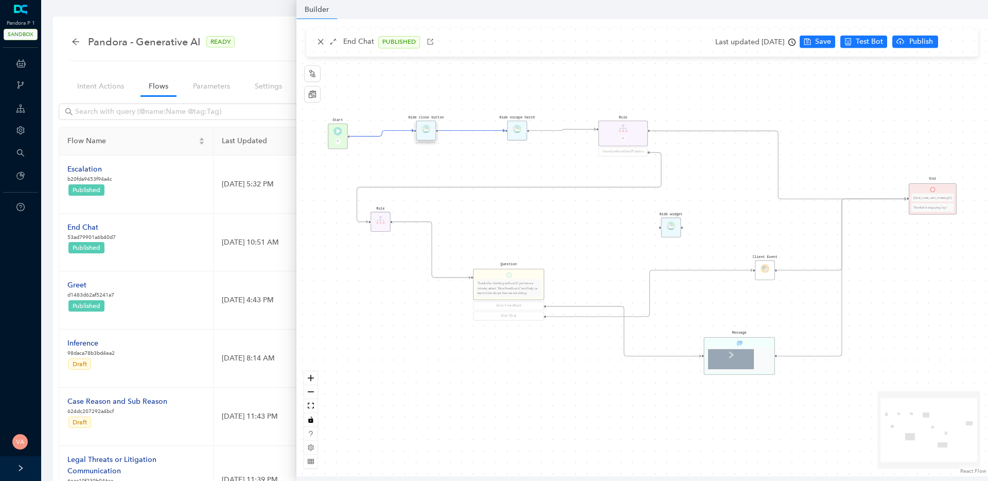
scroll to position [0, 0]
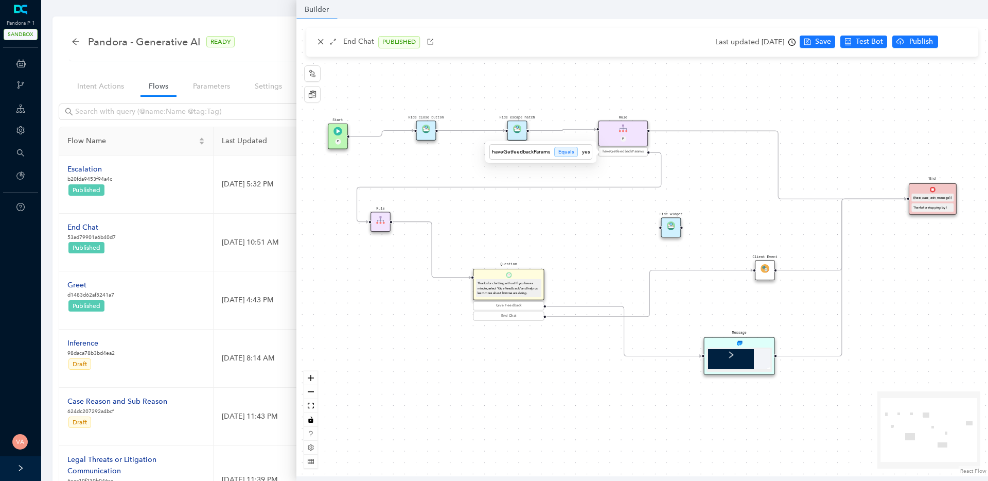
click at [624, 153] on span "haveGetfeedbackParams" at bounding box center [624, 152] width 42 height 6
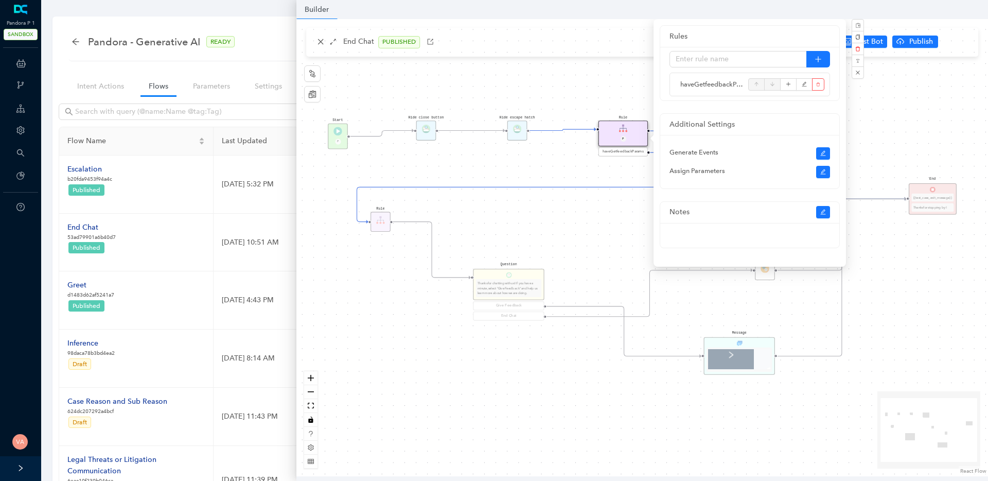
click at [623, 165] on div "Start P End {{test_case_exit_message}} Thanks for stopping by! Rule P haveGetfe…" at bounding box center [643, 247] width 692 height 457
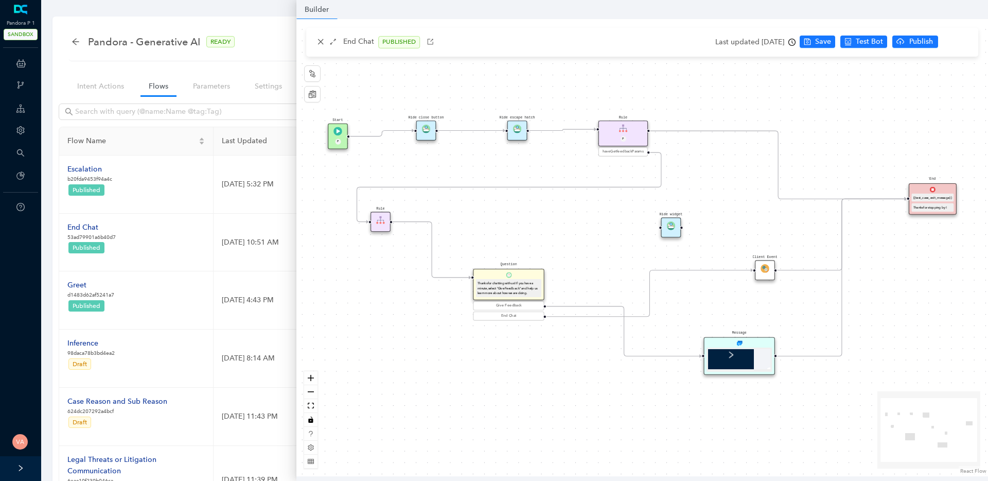
click at [427, 128] on img at bounding box center [426, 129] width 9 height 9
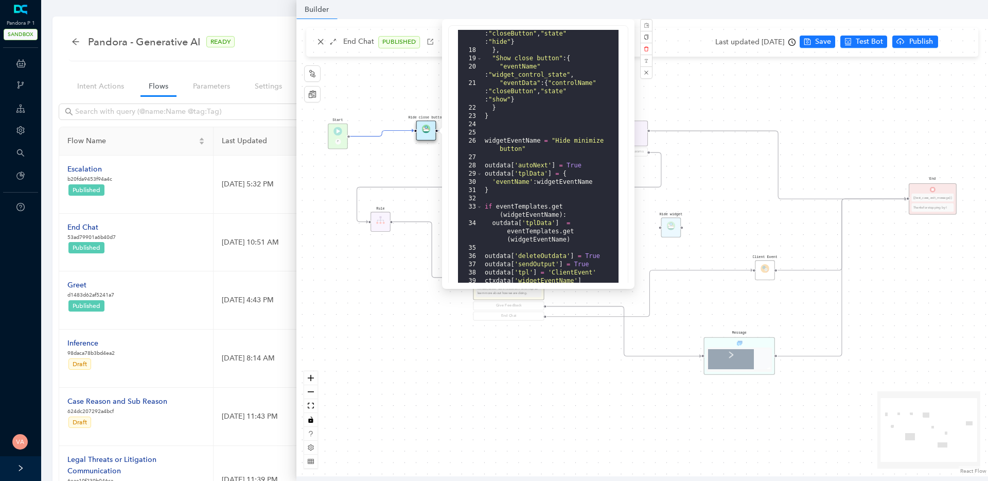
scroll to position [247, 0]
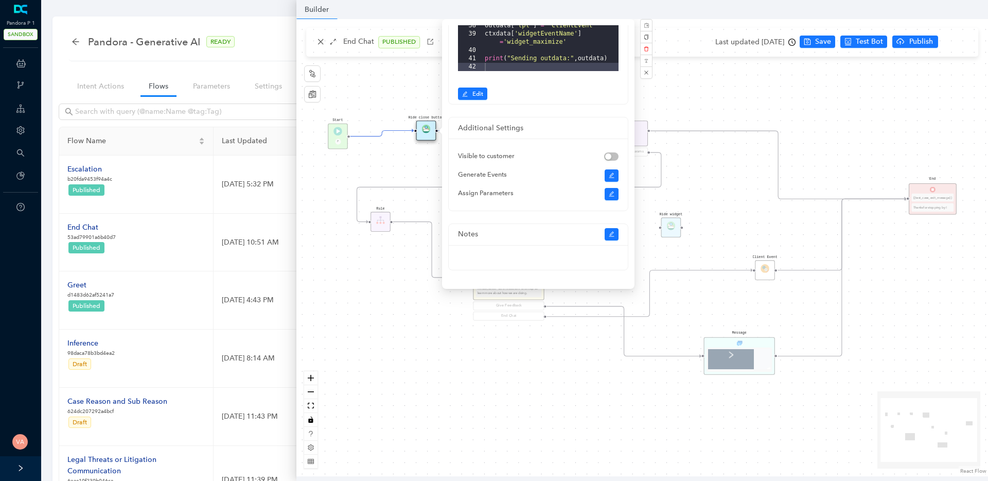
click at [347, 160] on div "Start P End {{test_case_exit_message}} Thanks for stopping by! Rule P haveGetfe…" at bounding box center [643, 247] width 692 height 457
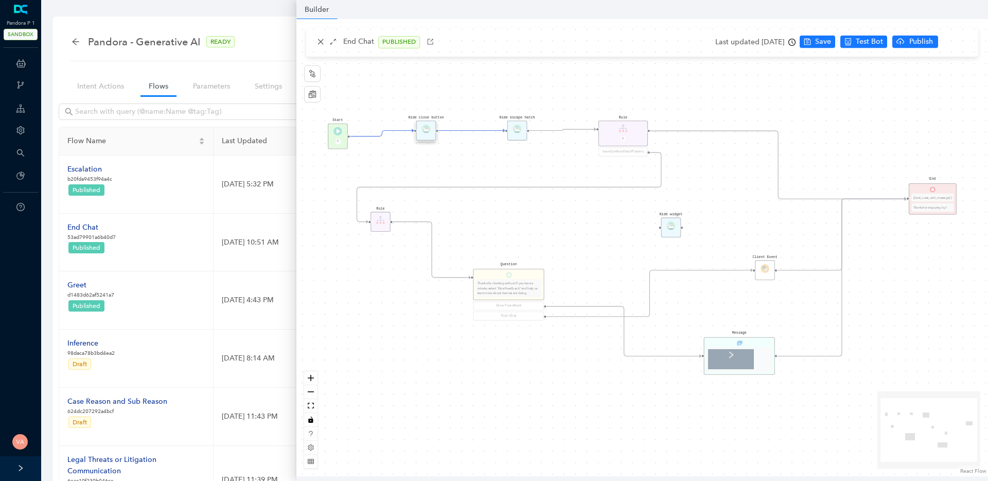
scroll to position [0, 0]
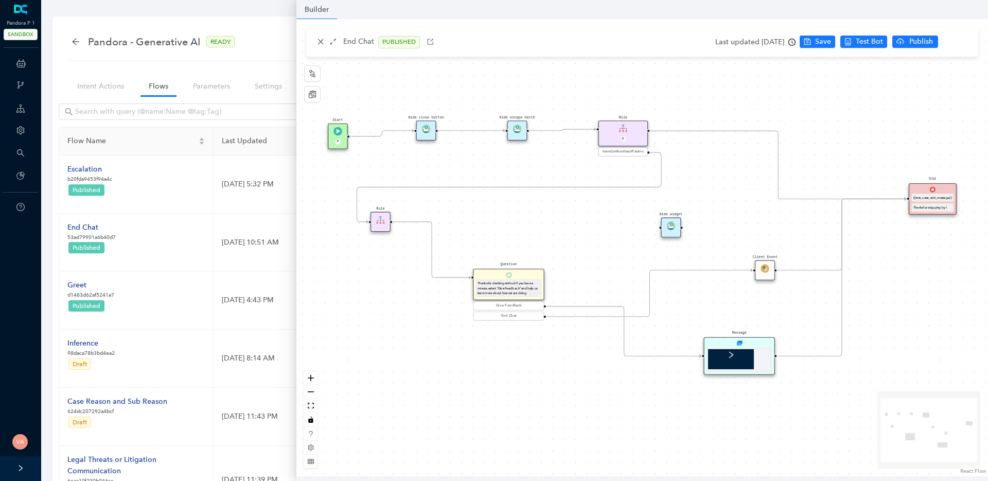
click at [515, 129] on img at bounding box center [517, 129] width 9 height 9
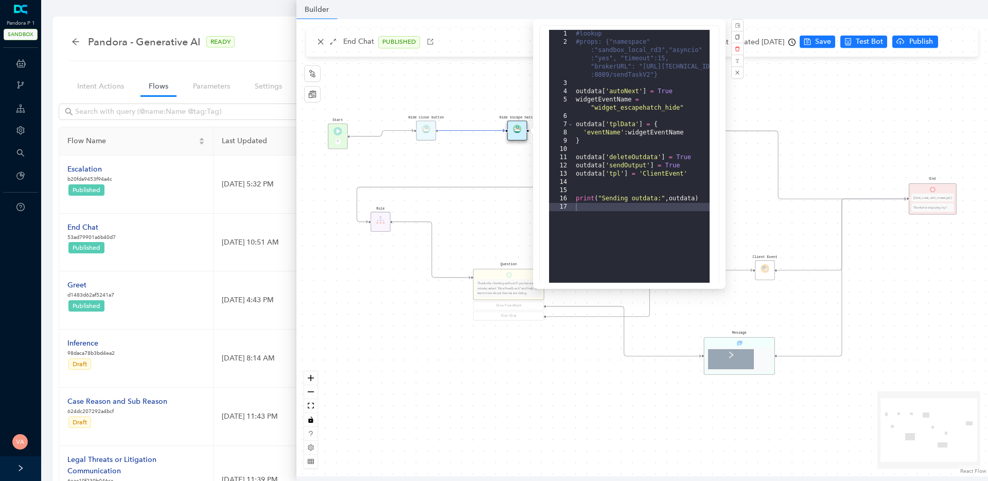
click at [506, 162] on div "Start P End {{test_case_exit_message}} Thanks for stopping by! Rule P haveGetfe…" at bounding box center [643, 247] width 692 height 457
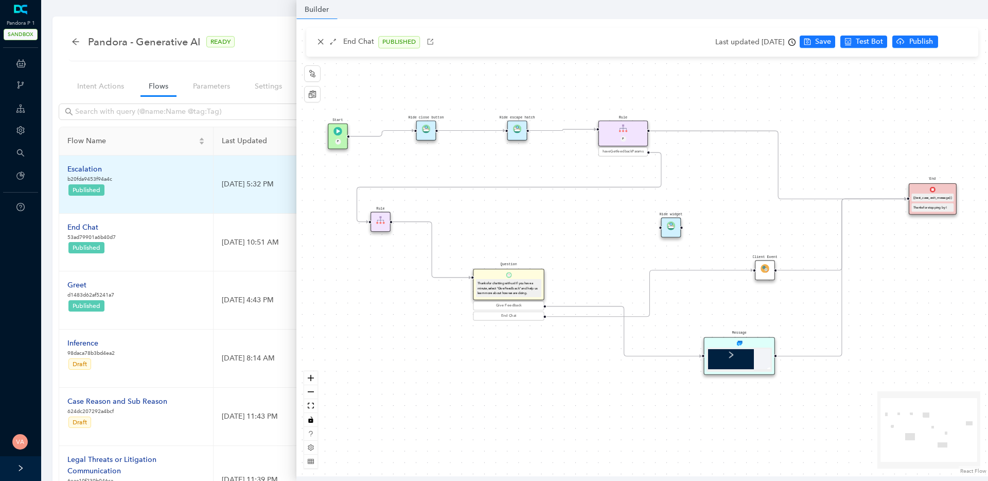
click at [80, 170] on div "Escalation" at bounding box center [89, 169] width 45 height 11
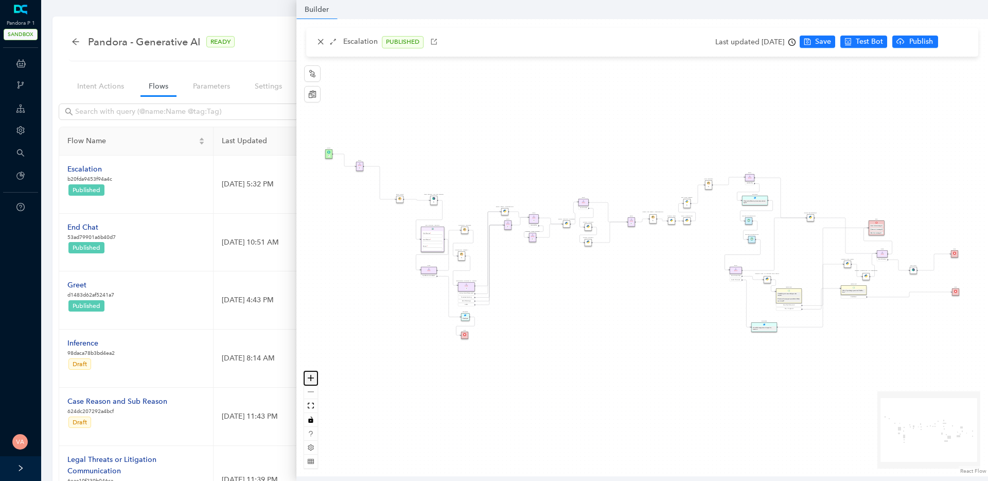
click at [311, 376] on icon "zoom in" at bounding box center [311, 378] width 6 height 6
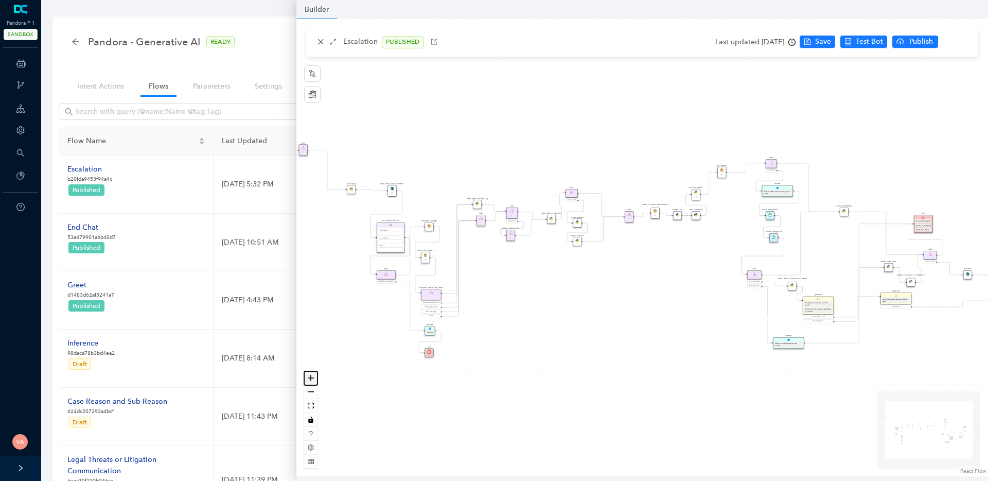
click at [311, 376] on icon "zoom in" at bounding box center [311, 378] width 6 height 6
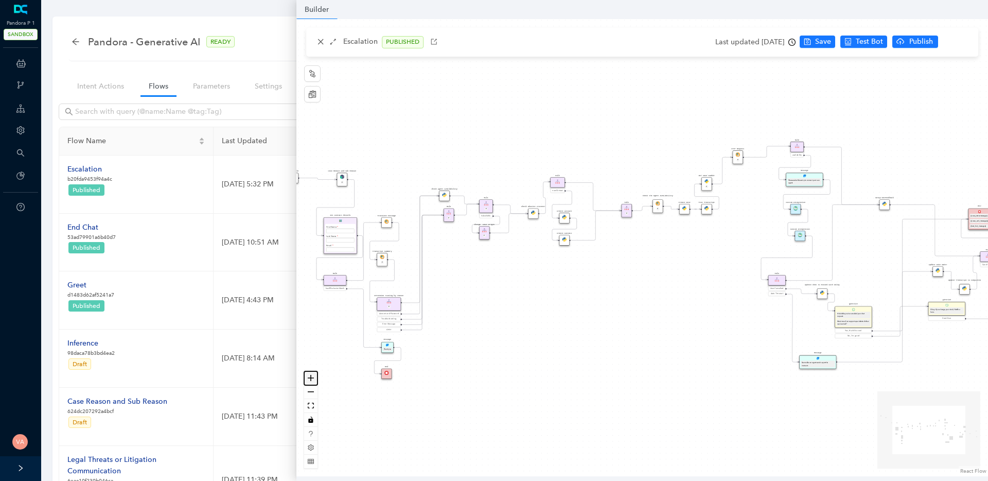
click at [311, 376] on icon "zoom in" at bounding box center [311, 378] width 6 height 6
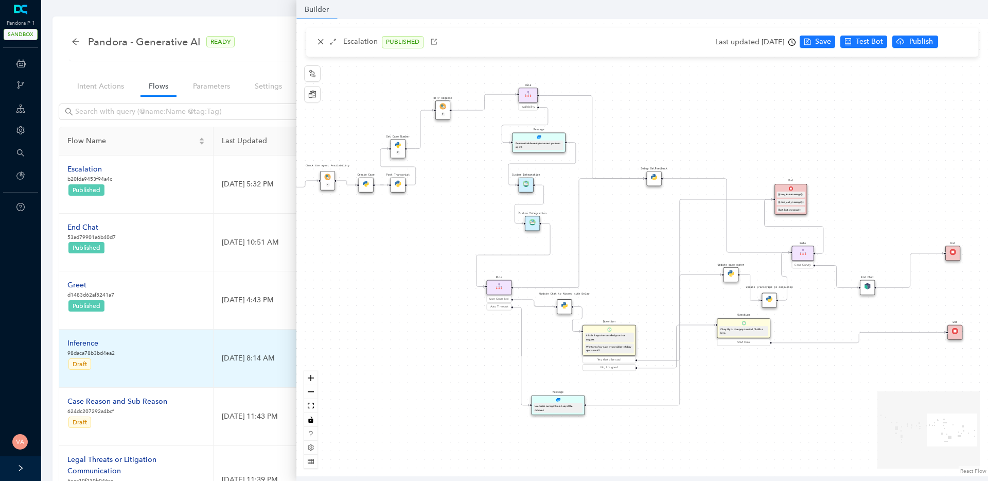
drag, startPoint x: 534, startPoint y: 349, endPoint x: 197, endPoint y: 341, distance: 337.3
click at [197, 341] on body "Pandora P 1 SANDBOX ChatBots & Ticket Automations Webhooks Guide Account Search…" at bounding box center [494, 240] width 988 height 481
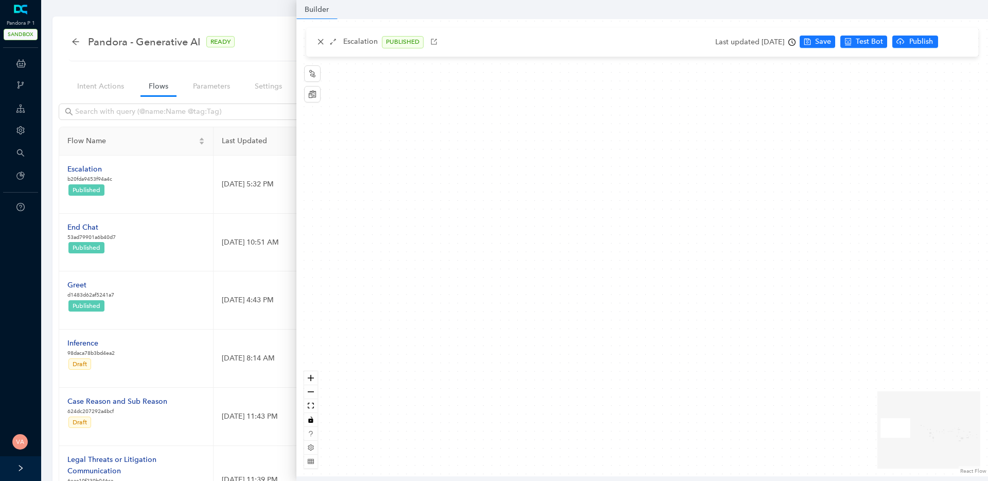
drag, startPoint x: 889, startPoint y: 399, endPoint x: 797, endPoint y: 386, distance: 92.2
click at [799, 387] on div "Data Table Start P Rule P IsAvailable Rule newContact Get Contact details First…" at bounding box center [643, 247] width 692 height 457
drag, startPoint x: 645, startPoint y: 362, endPoint x: 867, endPoint y: 412, distance: 228.4
click at [864, 413] on div "Data Table Start P Rule P IsAvailable Rule newContact Get Contact details First…" at bounding box center [643, 247] width 692 height 457
drag, startPoint x: 538, startPoint y: 437, endPoint x: 853, endPoint y: 380, distance: 320.1
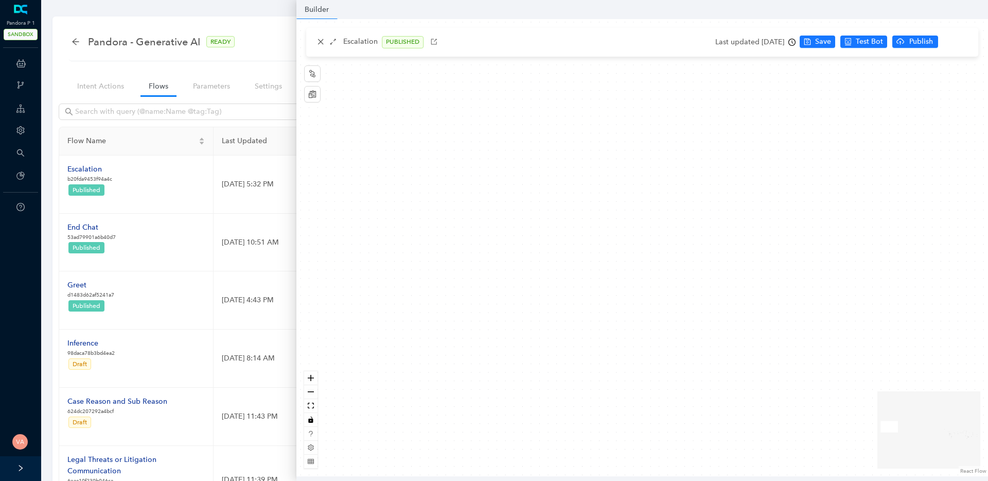
click at [853, 380] on div "Data Table Start P Rule P IsAvailable Rule newContact Get Contact details First…" at bounding box center [643, 247] width 692 height 457
drag, startPoint x: 548, startPoint y: 387, endPoint x: 990, endPoint y: 374, distance: 442.4
click at [988, 374] on html "Pandora P 1 SANDBOX ChatBots & Ticket Automations Webhooks Guide Account Search…" at bounding box center [494, 240] width 988 height 481
drag, startPoint x: 624, startPoint y: 376, endPoint x: 777, endPoint y: 423, distance: 160.1
click at [778, 423] on div "Data Table Start P Rule P IsAvailable Rule newContact Get Contact details First…" at bounding box center [643, 247] width 692 height 457
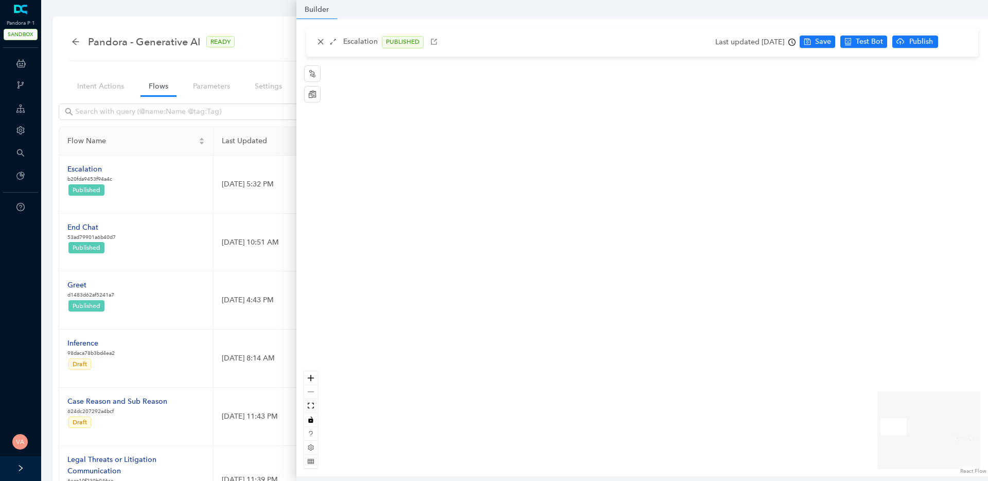
drag, startPoint x: 737, startPoint y: 369, endPoint x: 613, endPoint y: 395, distance: 126.8
click at [613, 395] on div "Data Table Start P Rule P IsAvailable Rule newContact Get Contact details First…" at bounding box center [643, 247] width 692 height 457
drag, startPoint x: 682, startPoint y: 403, endPoint x: 529, endPoint y: 378, distance: 154.4
click at [529, 378] on div "Data Table Start P Rule P IsAvailable Rule newContact Get Contact details First…" at bounding box center [643, 247] width 692 height 457
click at [968, 471] on link "React Flow" at bounding box center [974, 470] width 26 height 7
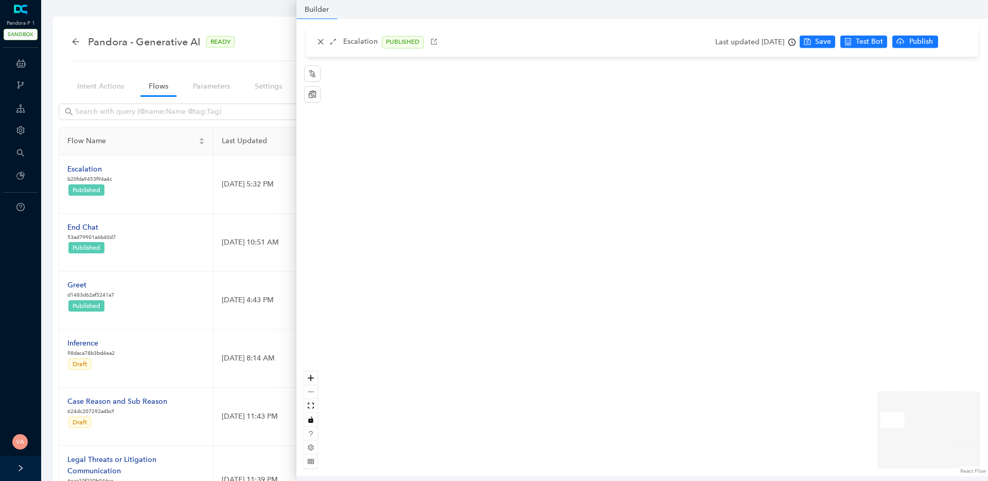
drag, startPoint x: 522, startPoint y: 315, endPoint x: 894, endPoint y: 322, distance: 372.3
click at [875, 324] on div "Data Table Start P Rule P IsAvailable Rule newContact Get Contact details First…" at bounding box center [643, 247] width 692 height 457
drag, startPoint x: 656, startPoint y: 277, endPoint x: 684, endPoint y: 336, distance: 64.9
click at [675, 335] on div "Data Table Start P Rule P IsAvailable Rule newContact Get Contact details First…" at bounding box center [643, 247] width 692 height 457
click at [335, 44] on icon "arrows-alt" at bounding box center [332, 41] width 7 height 7
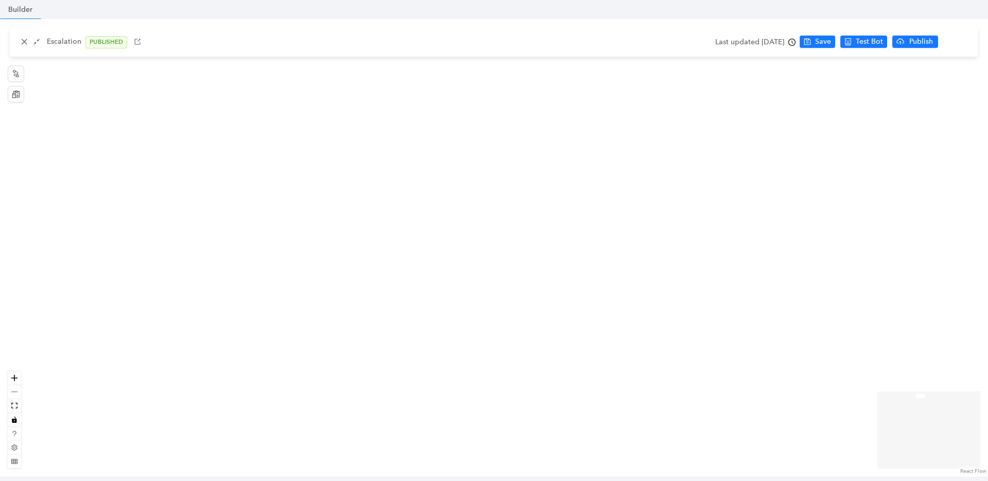
click at [13, 392] on div at bounding box center [14, 419] width 13 height 97
click at [13, 402] on button "fit view" at bounding box center [14, 406] width 13 height 14
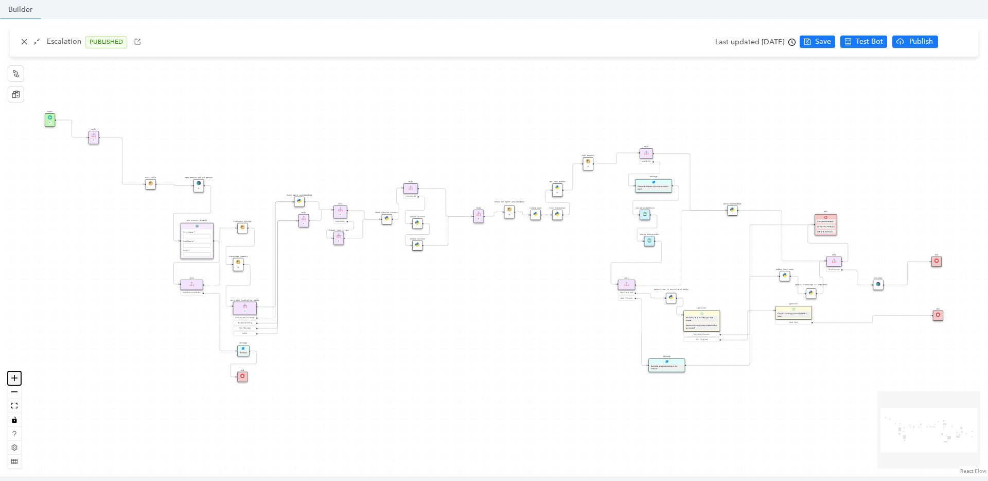
click at [17, 377] on icon "zoom in" at bounding box center [14, 378] width 6 height 6
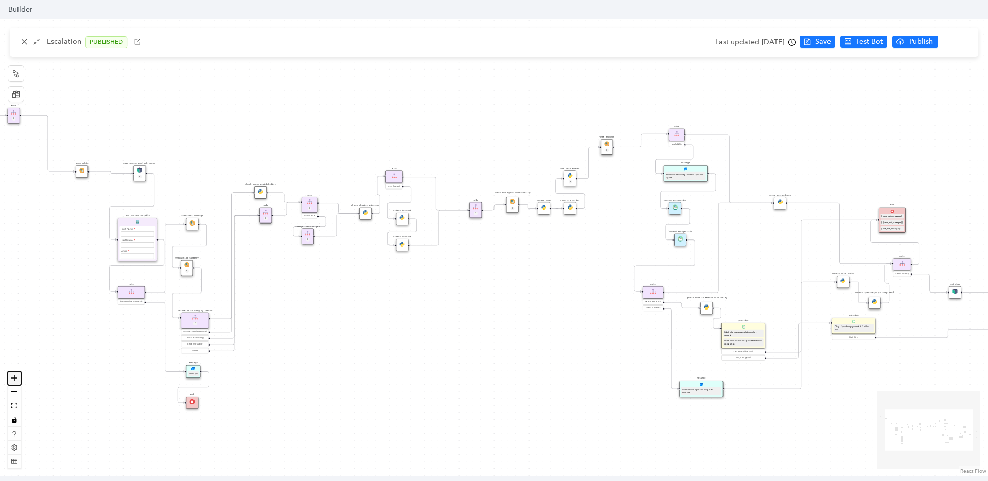
click at [17, 377] on icon "zoom in" at bounding box center [14, 378] width 6 height 6
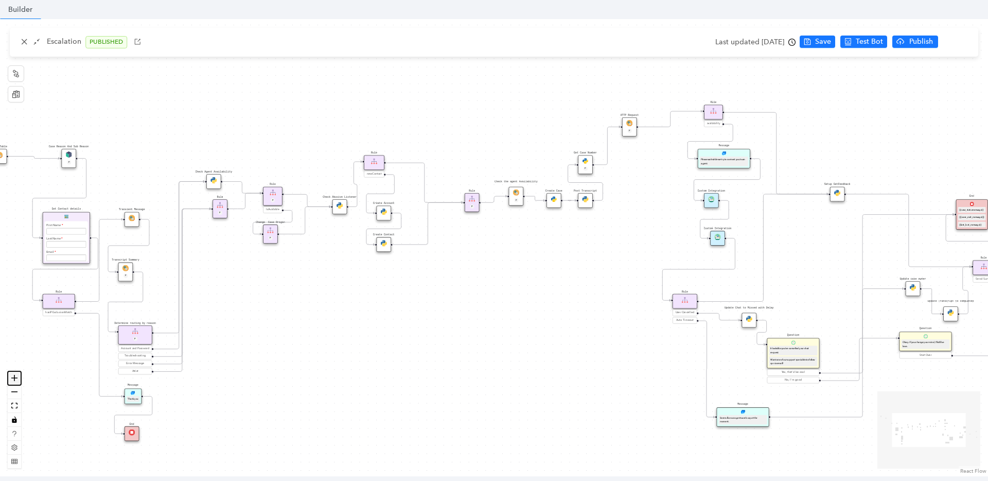
click at [17, 377] on icon "zoom in" at bounding box center [14, 378] width 6 height 6
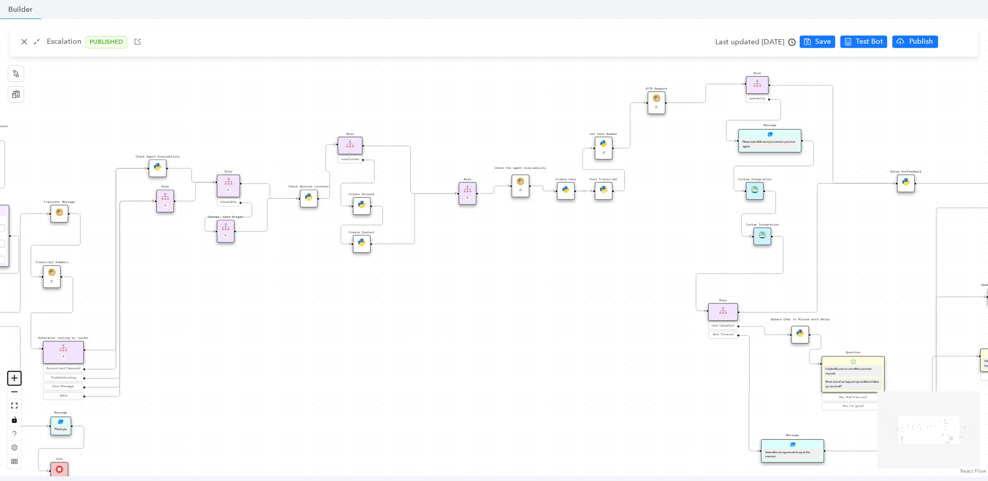
click at [17, 377] on icon "zoom in" at bounding box center [14, 378] width 6 height 6
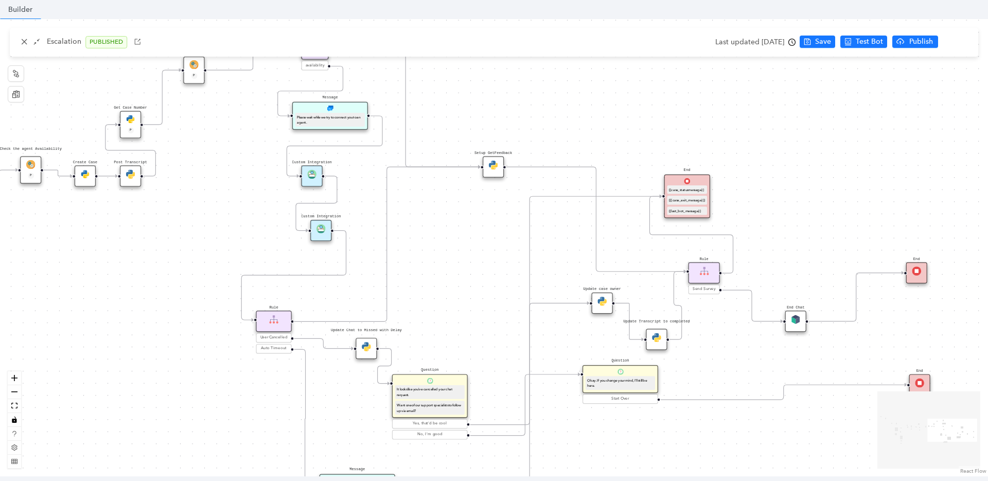
drag, startPoint x: 590, startPoint y: 344, endPoint x: 239, endPoint y: 346, distance: 351.1
click at [91, 340] on div "Data Table Start P Rule P IsAvailable Rule newContact Get Contact details First…" at bounding box center [494, 247] width 988 height 457
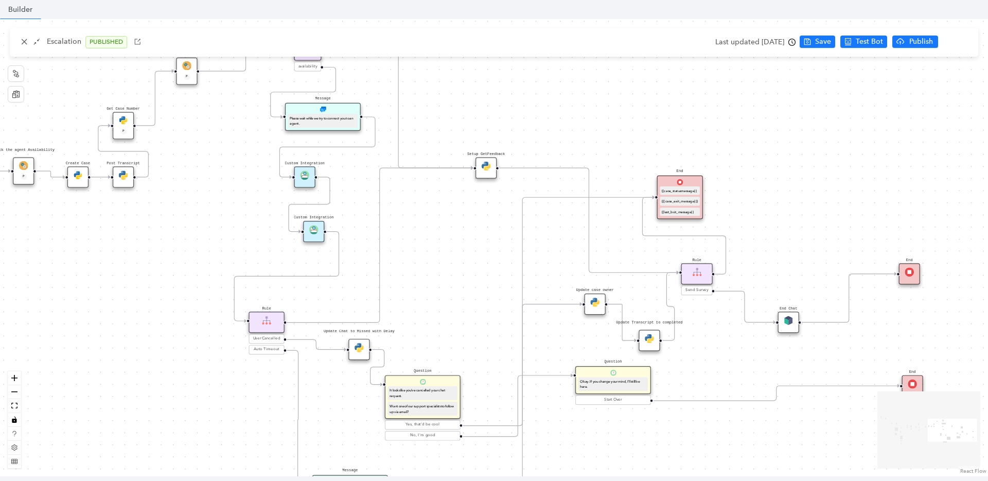
drag, startPoint x: 765, startPoint y: 341, endPoint x: 635, endPoint y: 344, distance: 130.3
click at [636, 344] on div "Data Table Start P Rule P IsAvailable Rule newContact Get Contact details First…" at bounding box center [494, 247] width 988 height 457
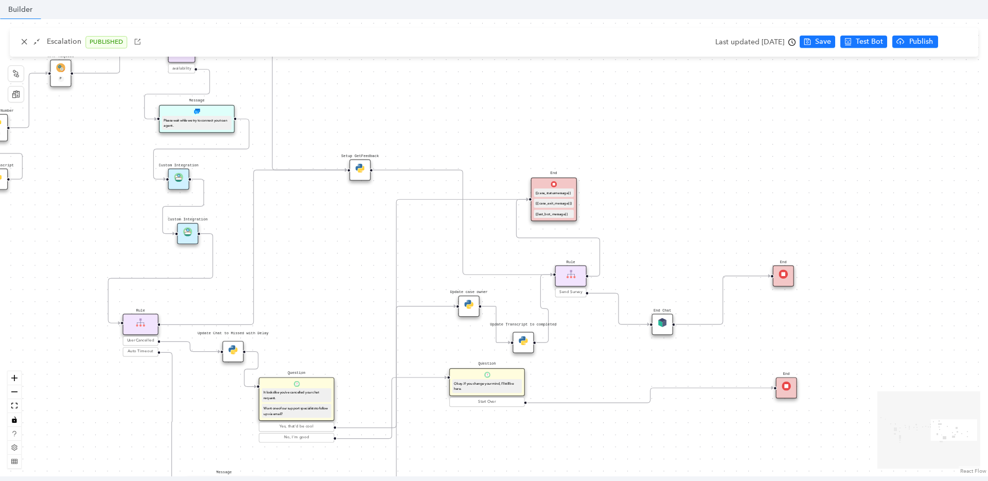
click at [668, 324] on div "End Chat" at bounding box center [662, 324] width 21 height 21
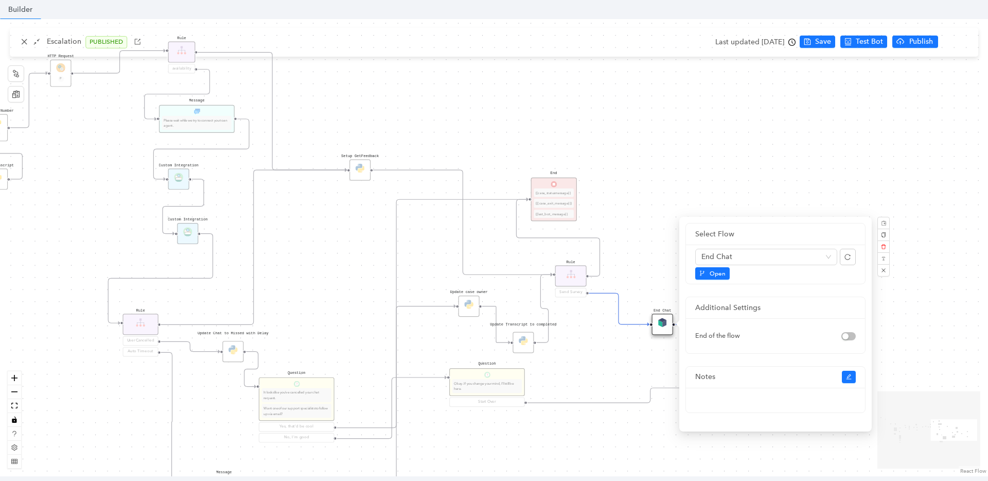
click at [662, 190] on div "Data Table Start P Rule P IsAvailable Rule newContact Get Contact details First…" at bounding box center [494, 247] width 988 height 457
